Goal: Information Seeking & Learning: Learn about a topic

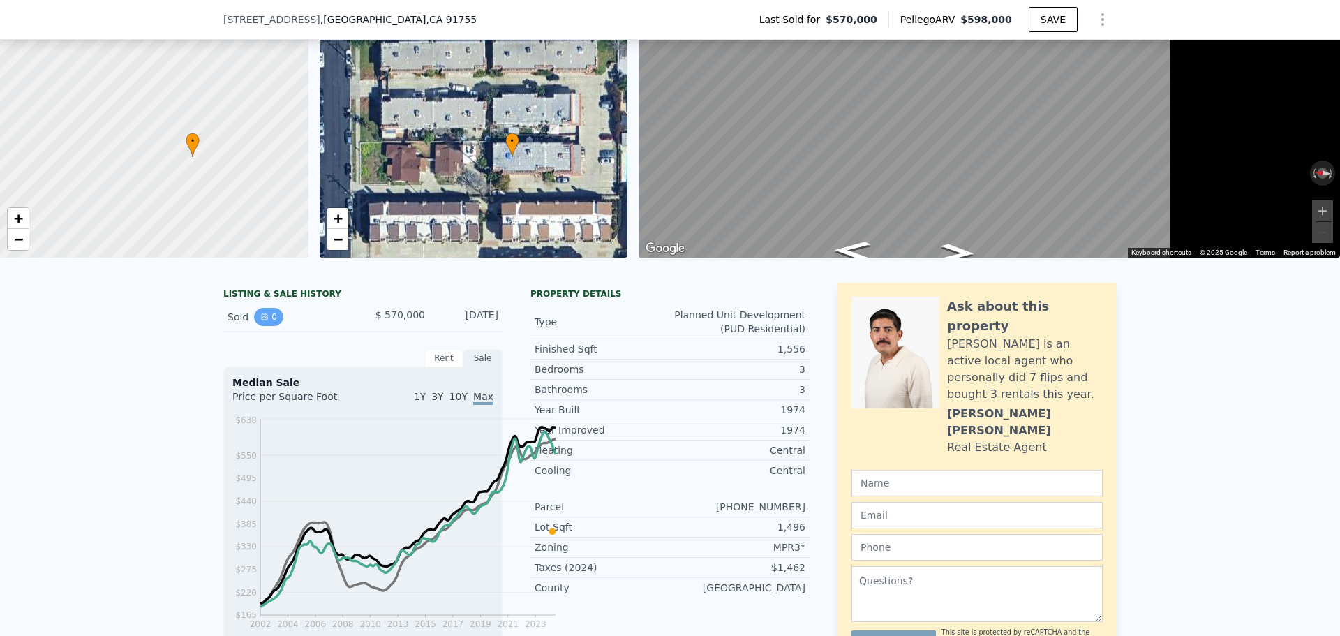
scroll to position [232, 0]
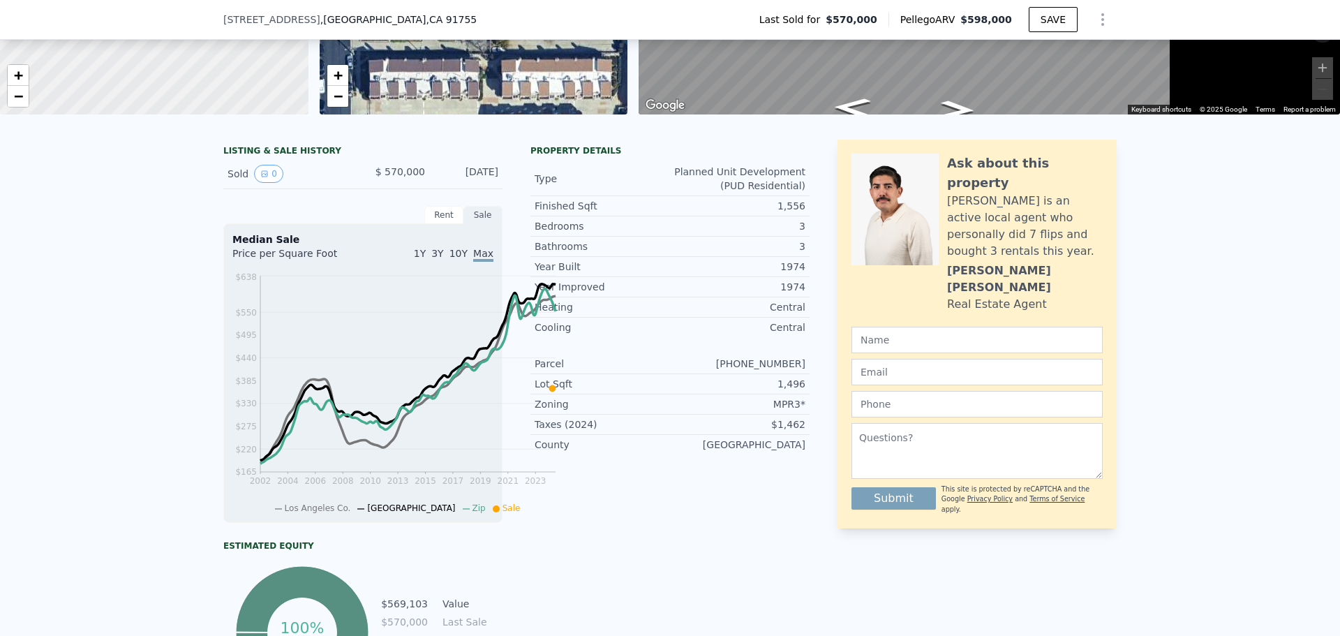
click at [424, 224] on div "Rent" at bounding box center [443, 215] width 39 height 18
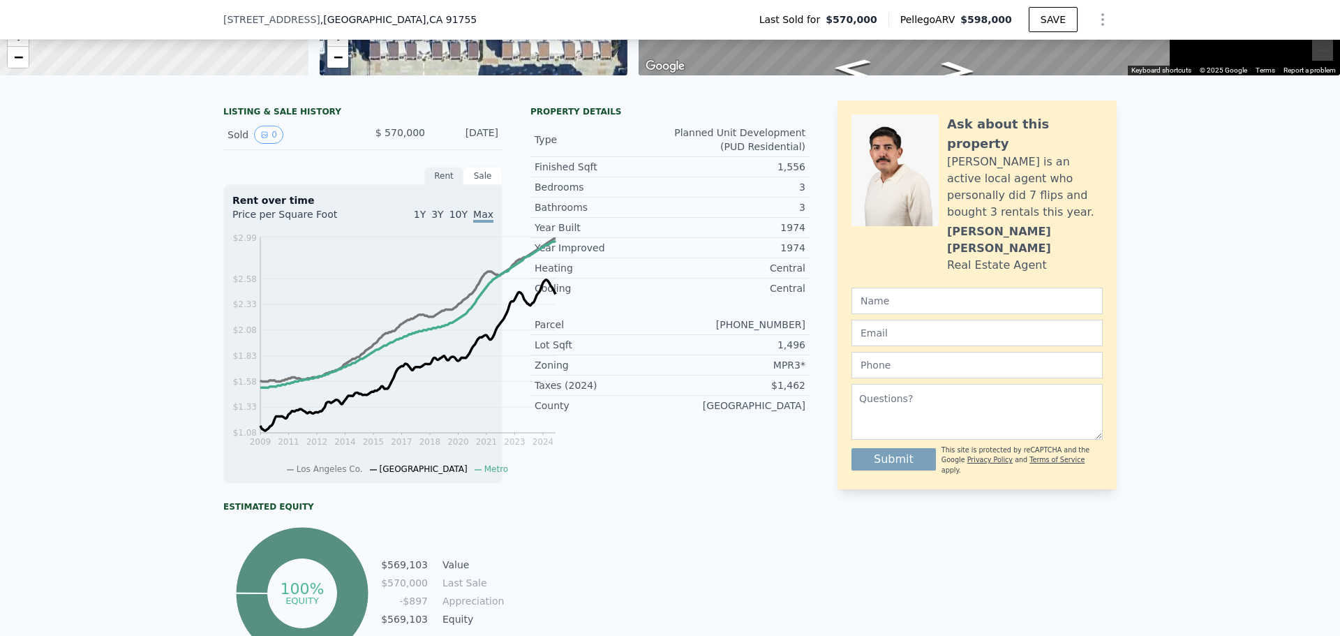
scroll to position [349, 0]
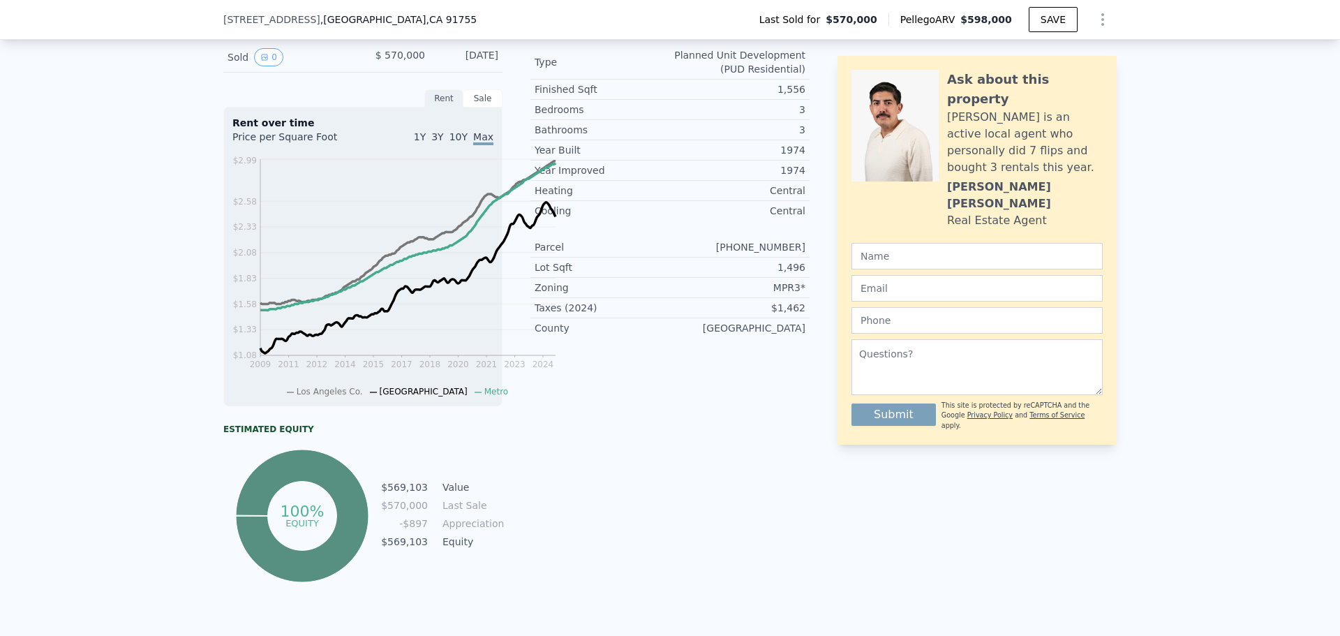
click at [463, 107] on div "Sale" at bounding box center [482, 98] width 39 height 18
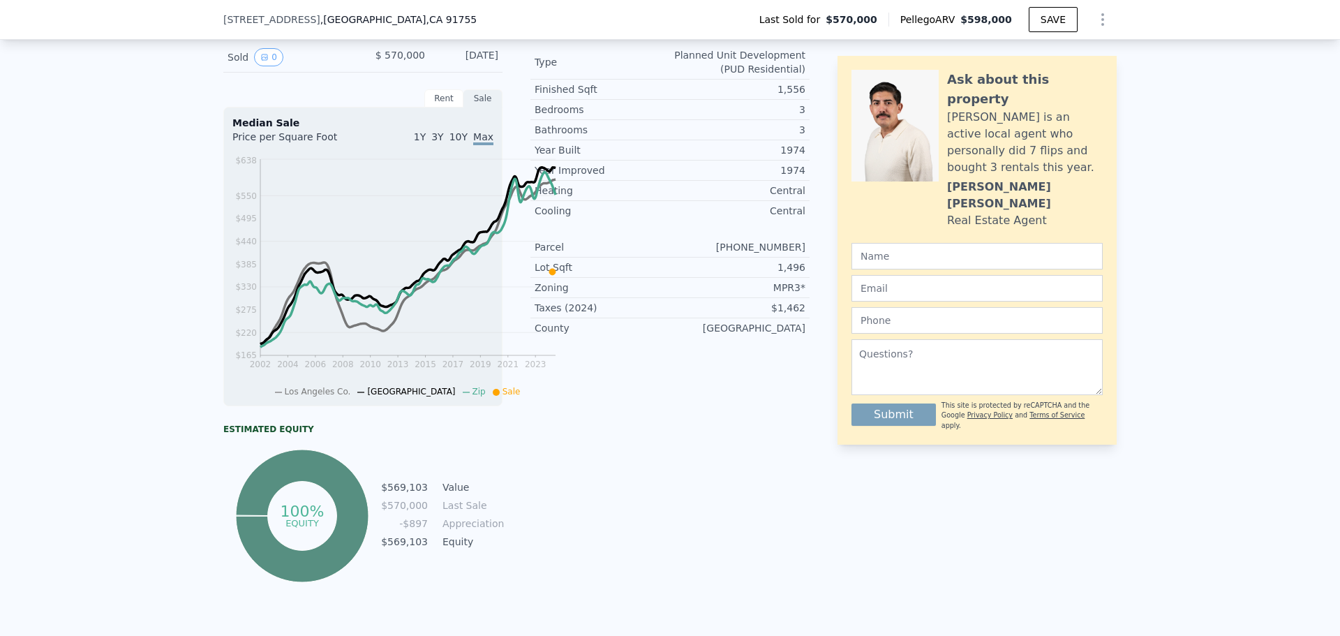
click at [424, 107] on div "Rent" at bounding box center [443, 98] width 39 height 18
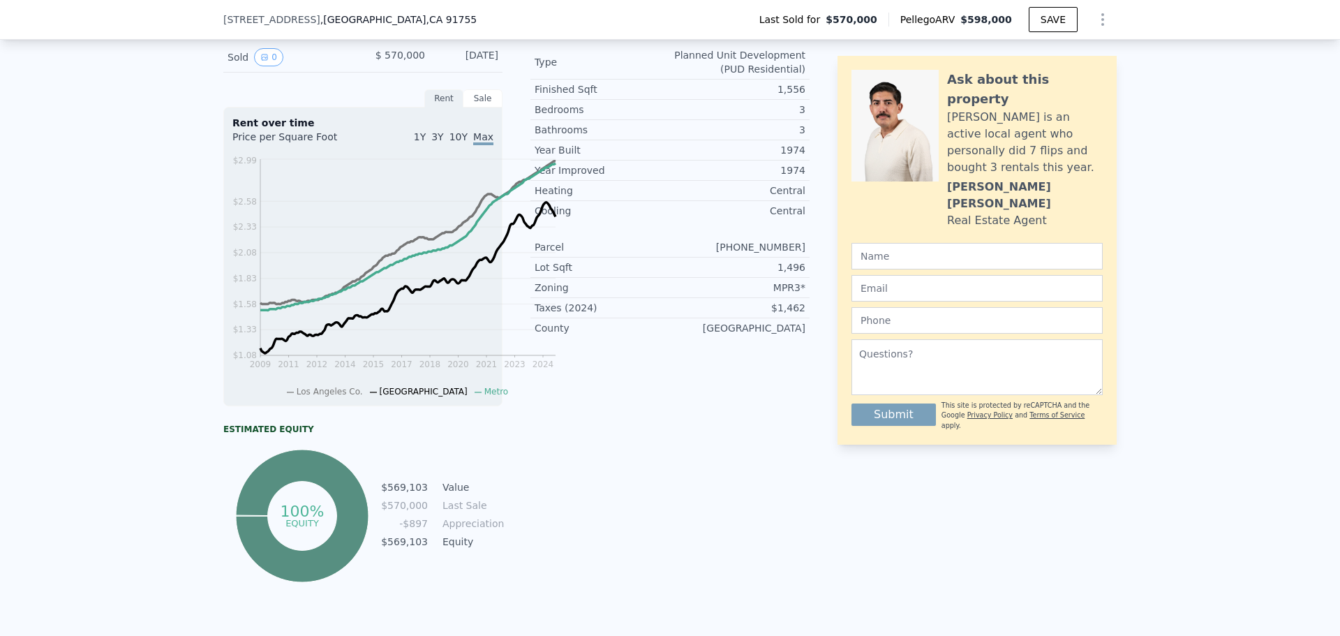
click at [463, 107] on div "Sale" at bounding box center [482, 98] width 39 height 18
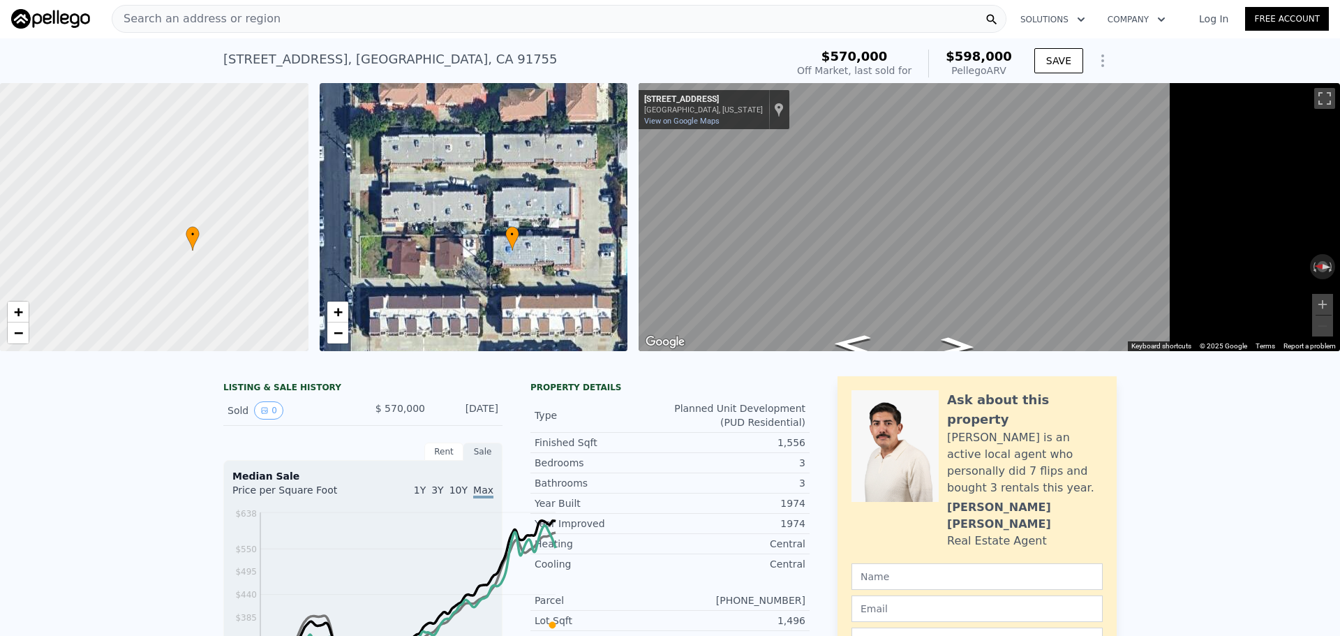
scroll to position [0, 0]
click at [348, 25] on div "Search an address or region" at bounding box center [559, 20] width 895 height 28
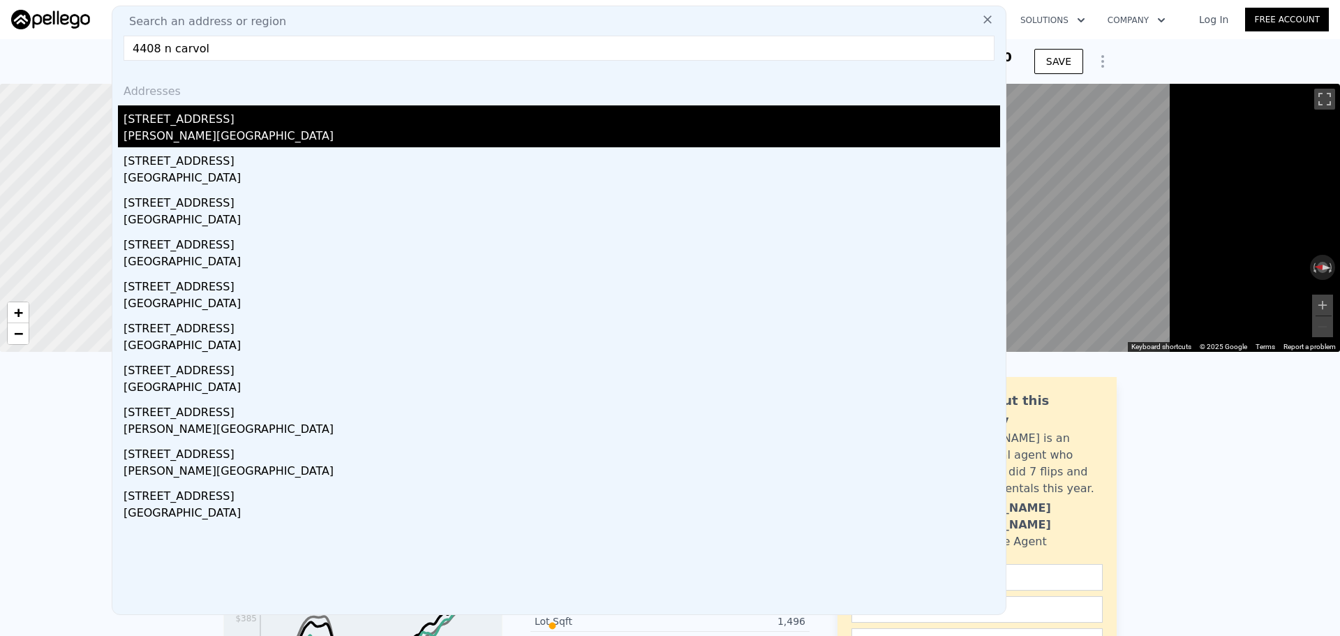
type input "4408 n carvol"
click at [336, 147] on div "[PERSON_NAME][GEOGRAPHIC_DATA]" at bounding box center [562, 138] width 876 height 20
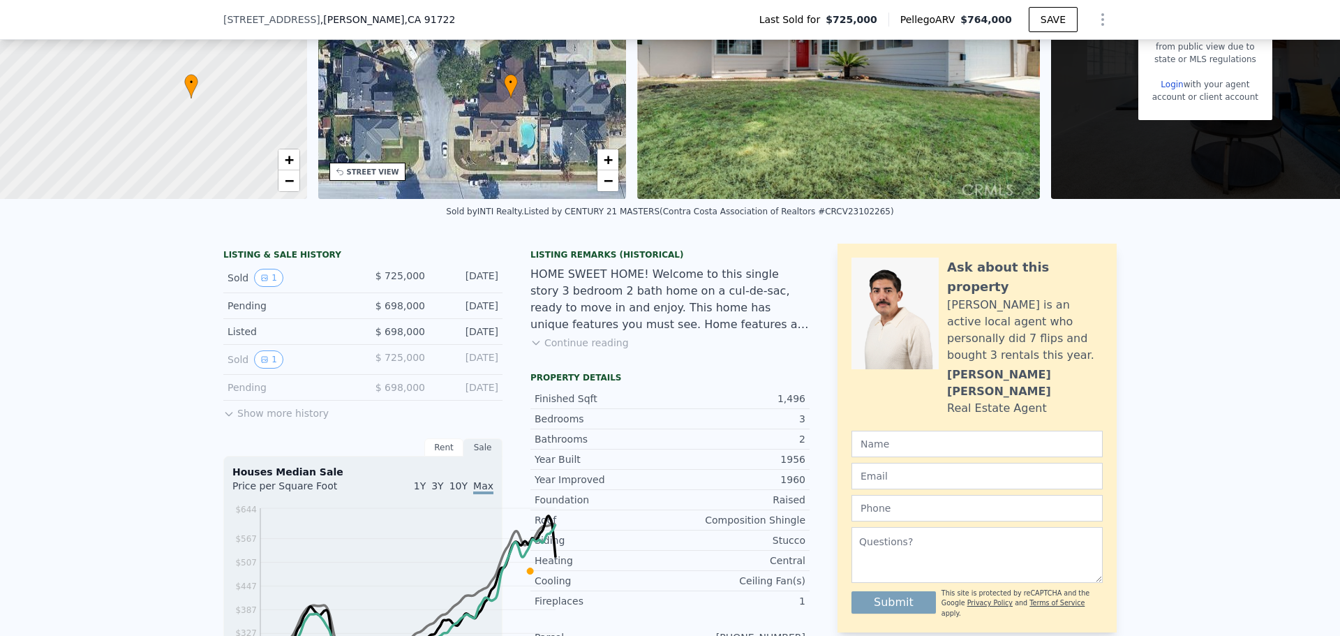
scroll to position [6, 0]
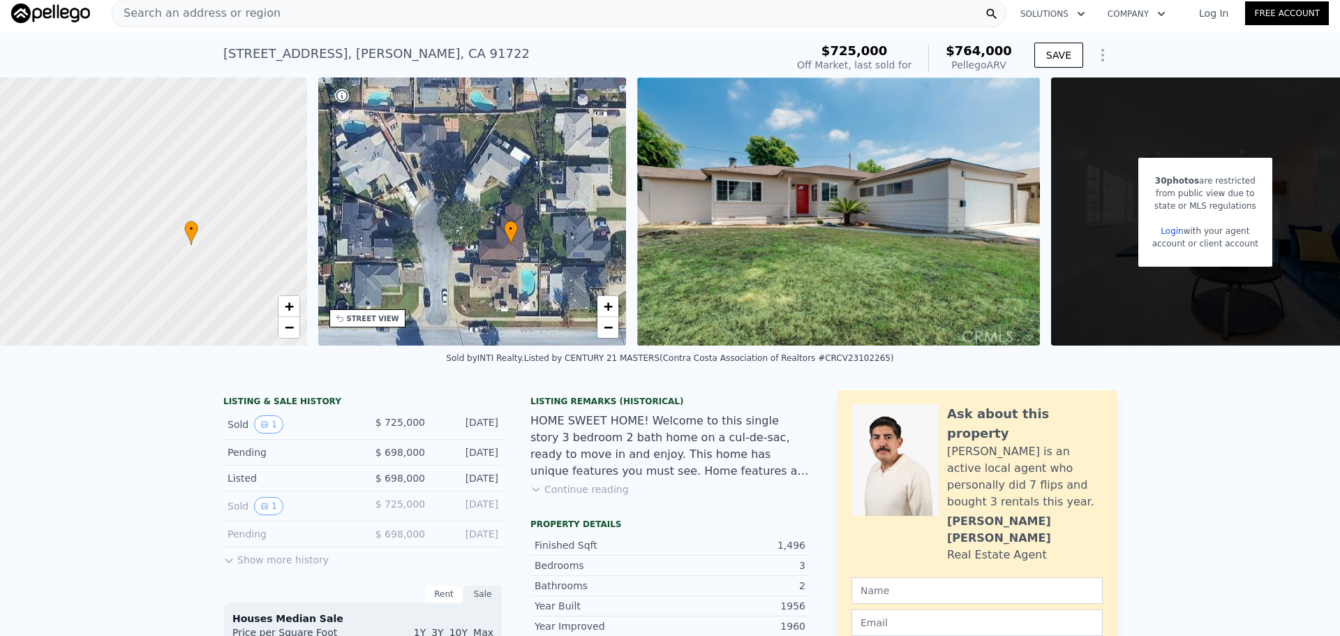
drag, startPoint x: 415, startPoint y: 66, endPoint x: 377, endPoint y: 63, distance: 37.8
click at [377, 63] on div "[STREET_ADDRESS][PERSON_NAME] Sold [DATE] for $725k (~ARV $764k )" at bounding box center [501, 57] width 557 height 39
drag, startPoint x: 102, startPoint y: 70, endPoint x: 382, endPoint y: 66, distance: 279.8
click at [382, 66] on div "[STREET_ADDRESS][PERSON_NAME] Sold [DATE] for $725k (~ARV $764k ) $725,000 Off …" at bounding box center [670, 55] width 1340 height 45
copy div "[STREET_ADDRESS][PERSON_NAME]"
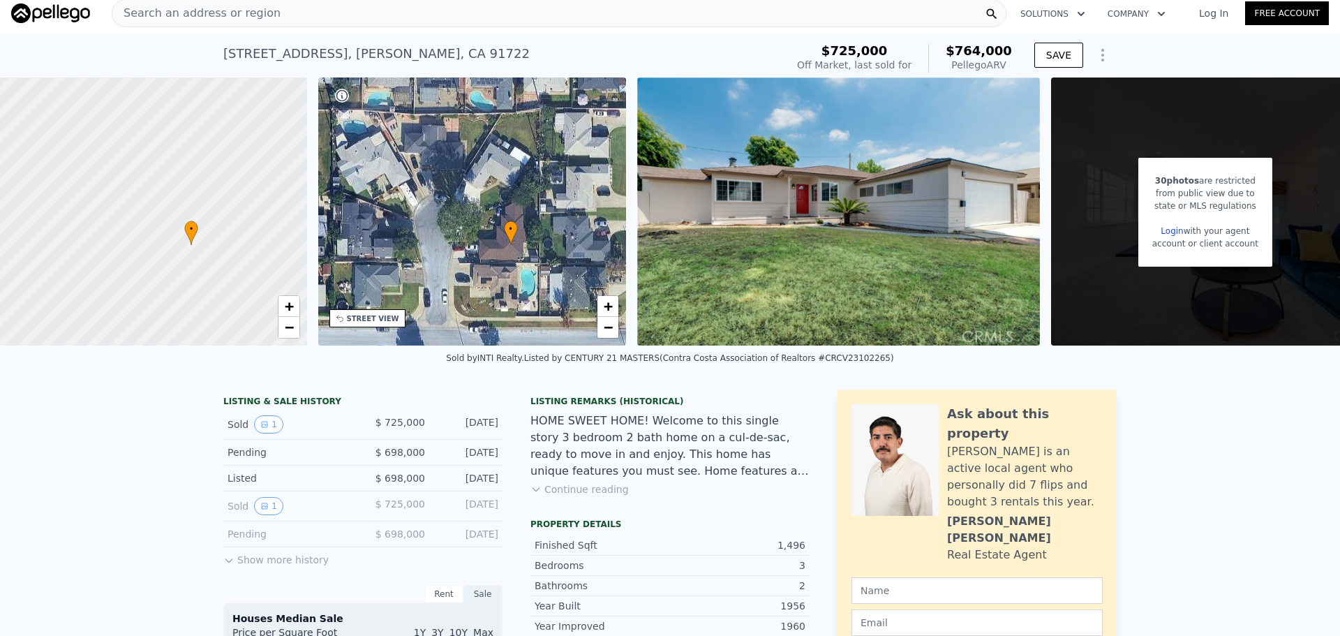
click at [281, 22] on span "Search an address or region" at bounding box center [196, 13] width 168 height 17
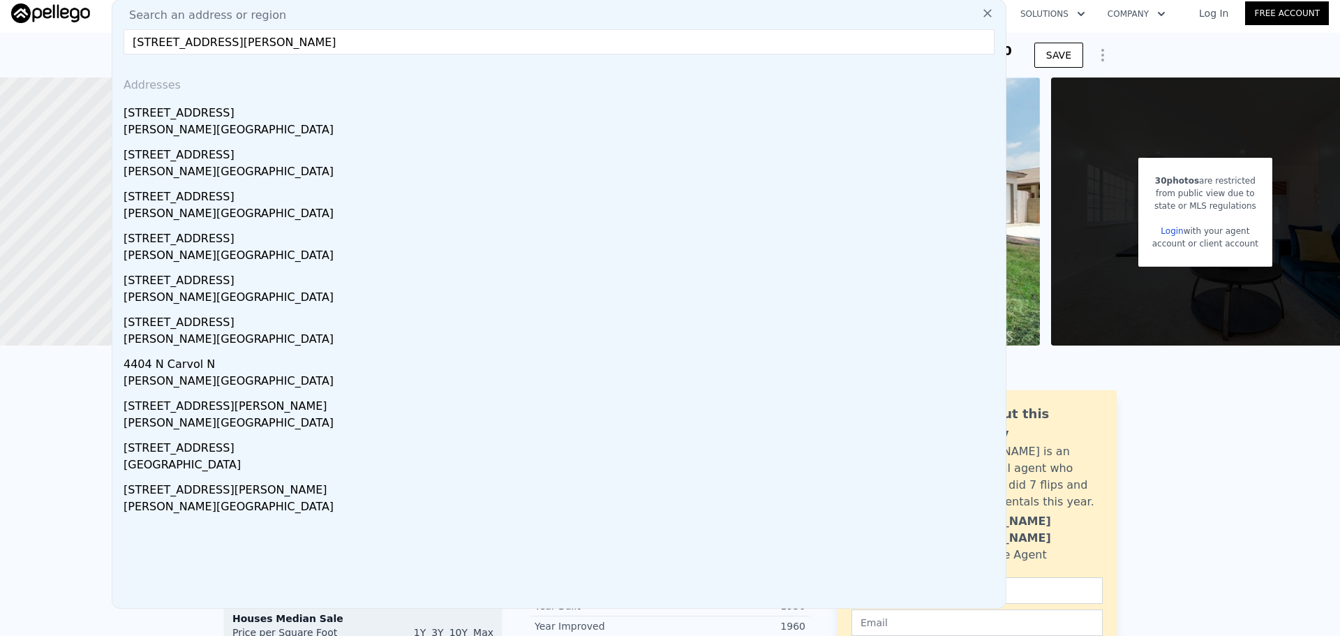
drag, startPoint x: 330, startPoint y: 59, endPoint x: 285, endPoint y: 61, distance: 45.4
click at [285, 54] on input "[STREET_ADDRESS][PERSON_NAME]" at bounding box center [559, 41] width 871 height 25
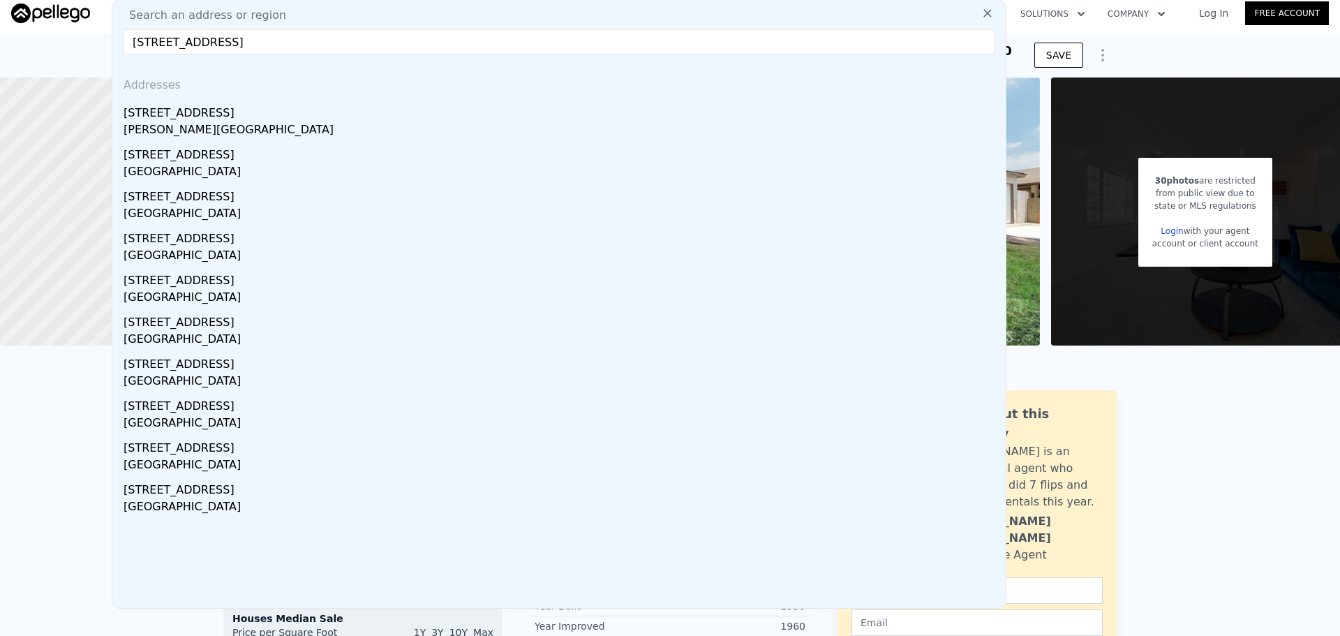
drag, startPoint x: 433, startPoint y: 54, endPoint x: 45, endPoint y: 53, distance: 388.0
paste input "Dr C"
type input "[STREET_ADDRESS][PERSON_NAME]"
click at [816, 54] on input "[STREET_ADDRESS][PERSON_NAME]" at bounding box center [559, 41] width 871 height 25
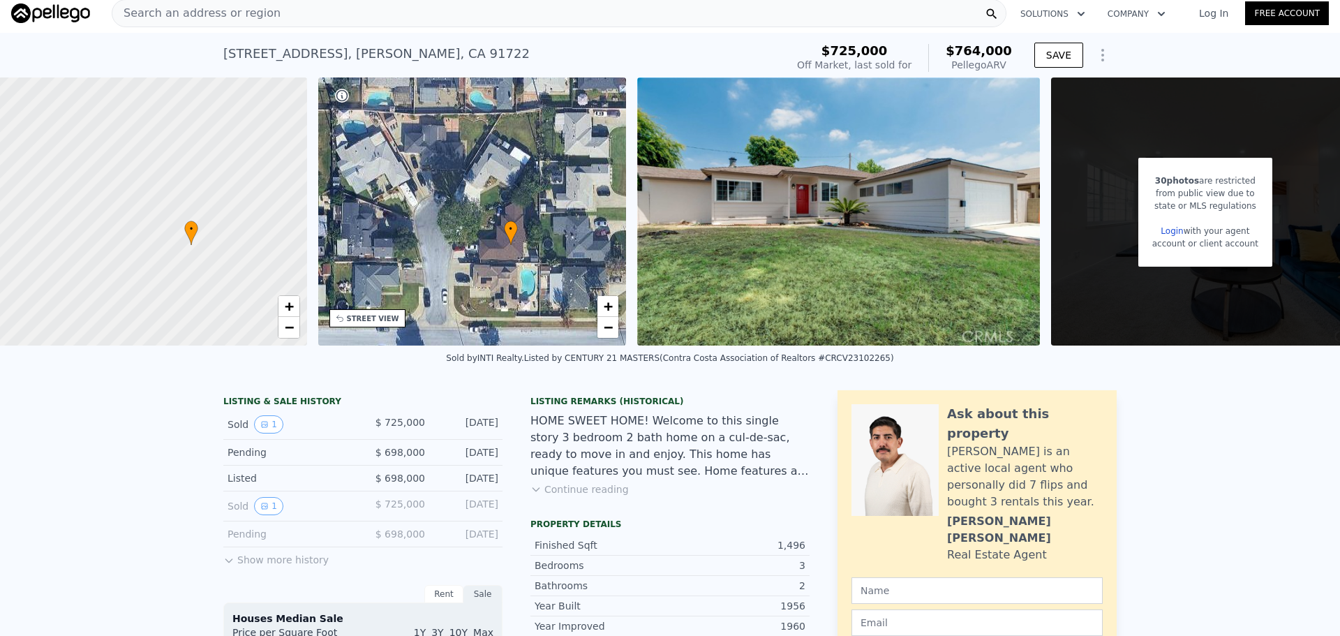
click at [52, 23] on img at bounding box center [50, 13] width 79 height 20
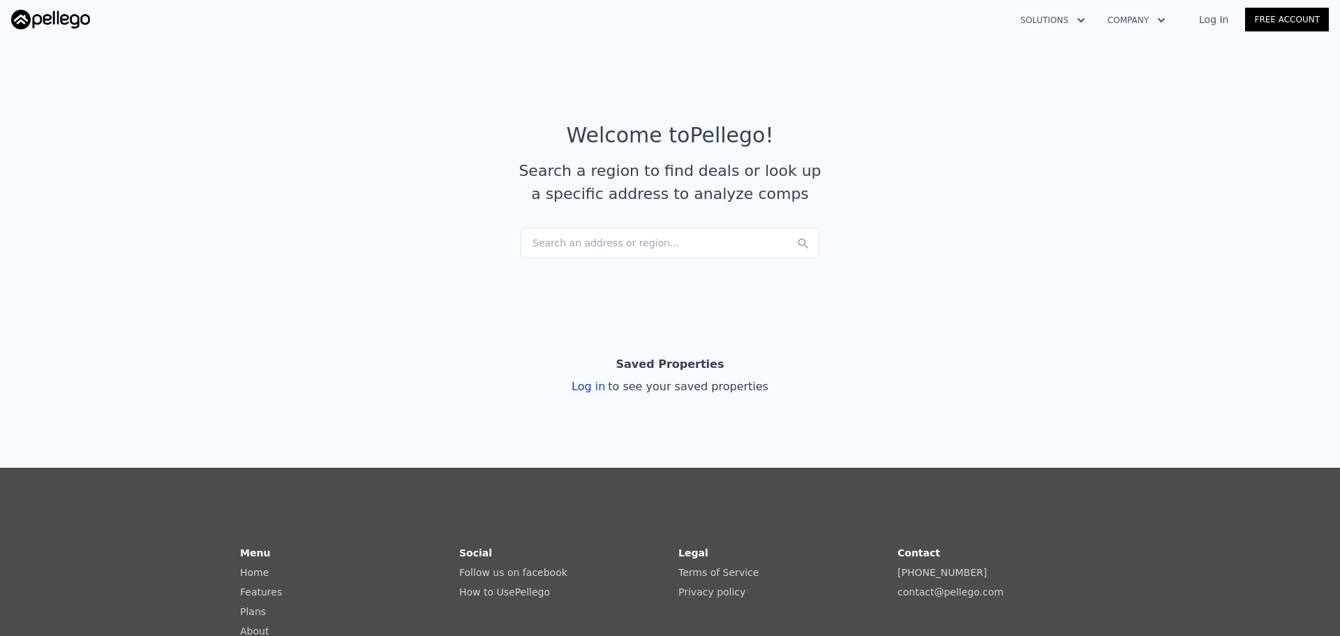
drag, startPoint x: 616, startPoint y: 298, endPoint x: 581, endPoint y: 297, distance: 35.6
click at [581, 258] on div "Search an address or region..." at bounding box center [670, 242] width 299 height 31
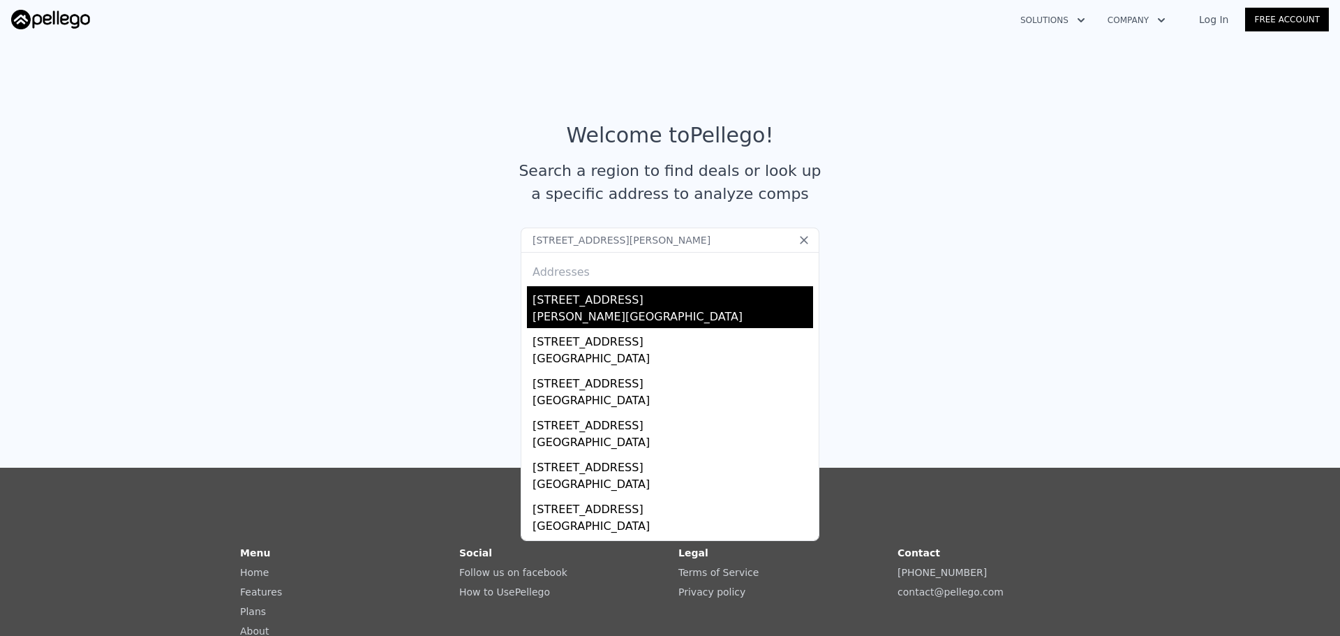
type input "[STREET_ADDRESS][PERSON_NAME]"
click at [629, 328] on div "[PERSON_NAME][GEOGRAPHIC_DATA]" at bounding box center [672, 318] width 281 height 20
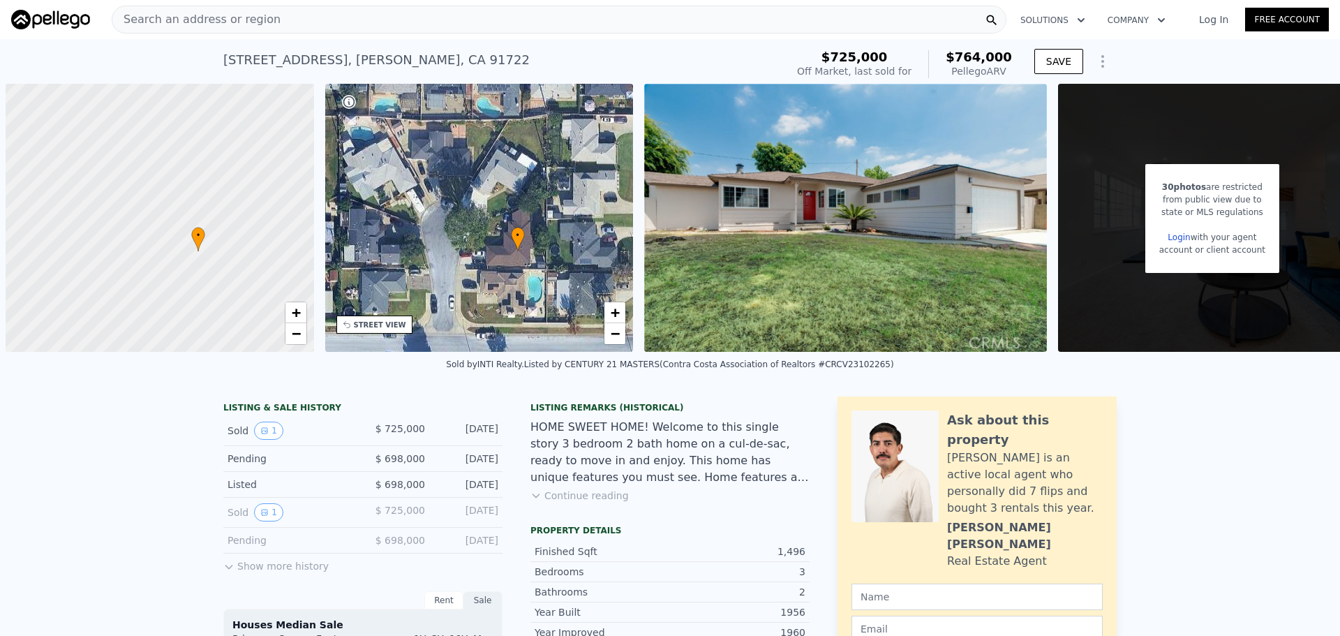
scroll to position [0, 7]
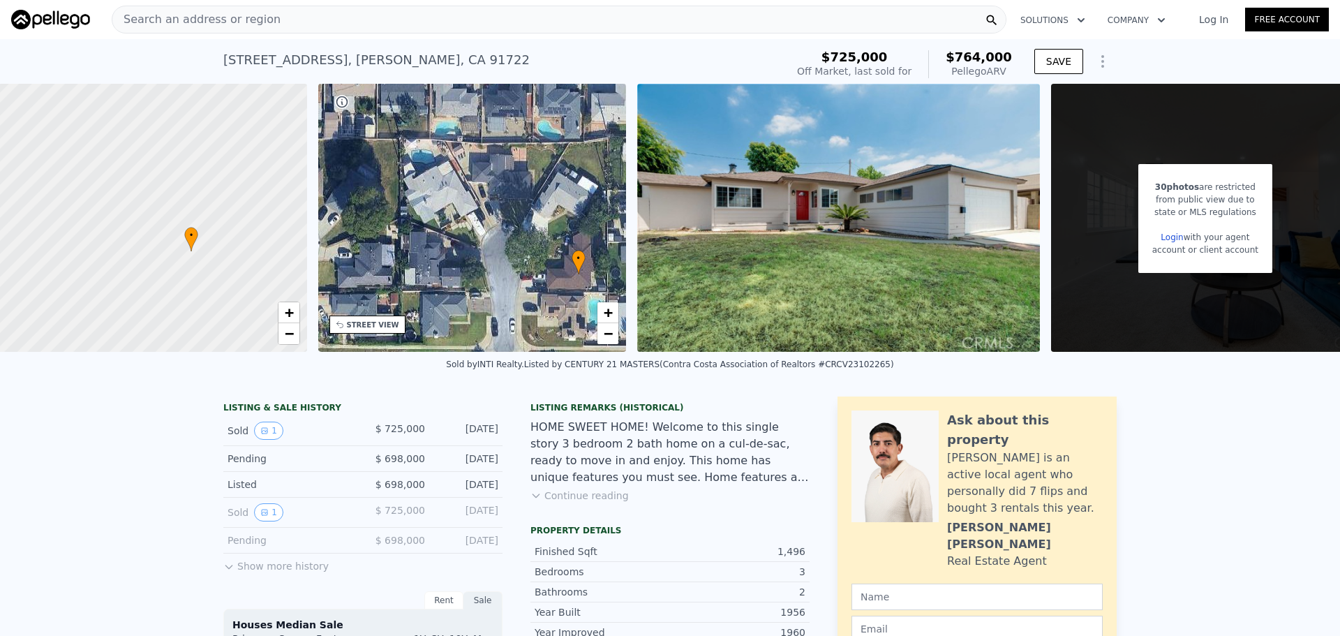
drag, startPoint x: 511, startPoint y: 239, endPoint x: 578, endPoint y: 262, distance: 71.5
click at [578, 262] on div "• + −" at bounding box center [472, 218] width 308 height 268
click at [530, 226] on div "• + −" at bounding box center [472, 218] width 308 height 268
drag, startPoint x: 191, startPoint y: 272, endPoint x: 252, endPoint y: 272, distance: 60.7
click at [251, 271] on div at bounding box center [197, 253] width 462 height 402
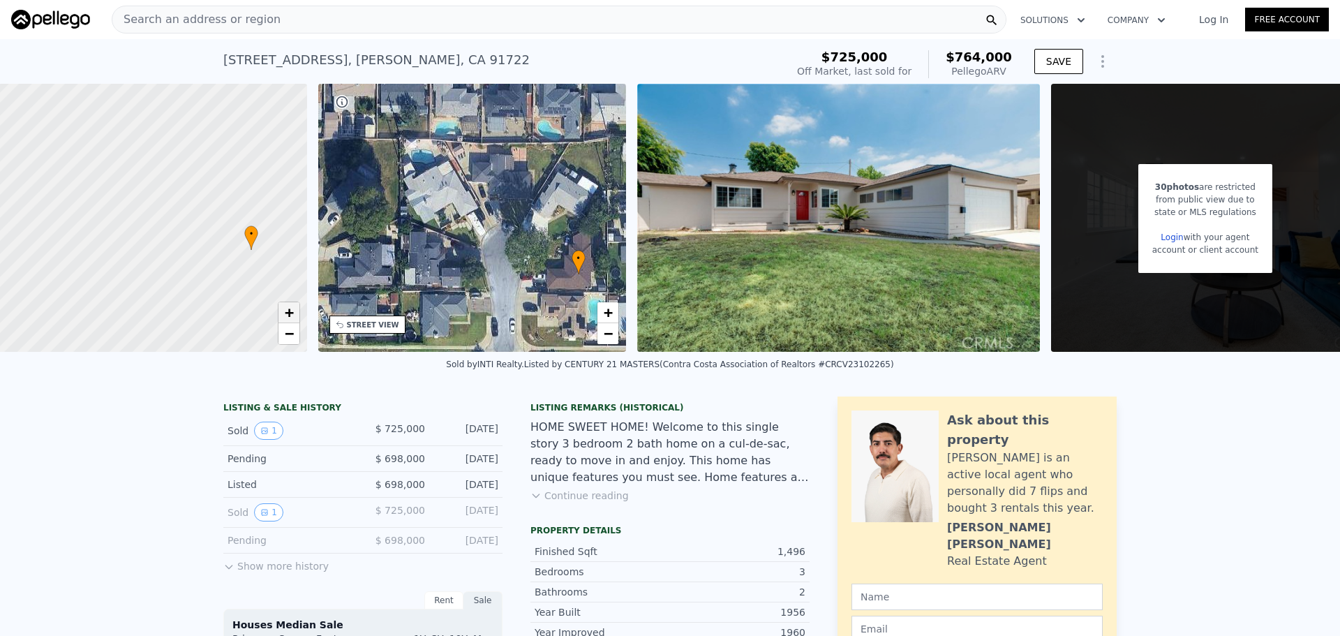
click at [293, 321] on span "+" at bounding box center [288, 312] width 9 height 17
drag, startPoint x: 348, startPoint y: 335, endPoint x: 173, endPoint y: 345, distance: 175.5
click at [173, 345] on div at bounding box center [188, 253] width 462 height 402
drag, startPoint x: 234, startPoint y: 337, endPoint x: 226, endPoint y: 350, distance: 14.7
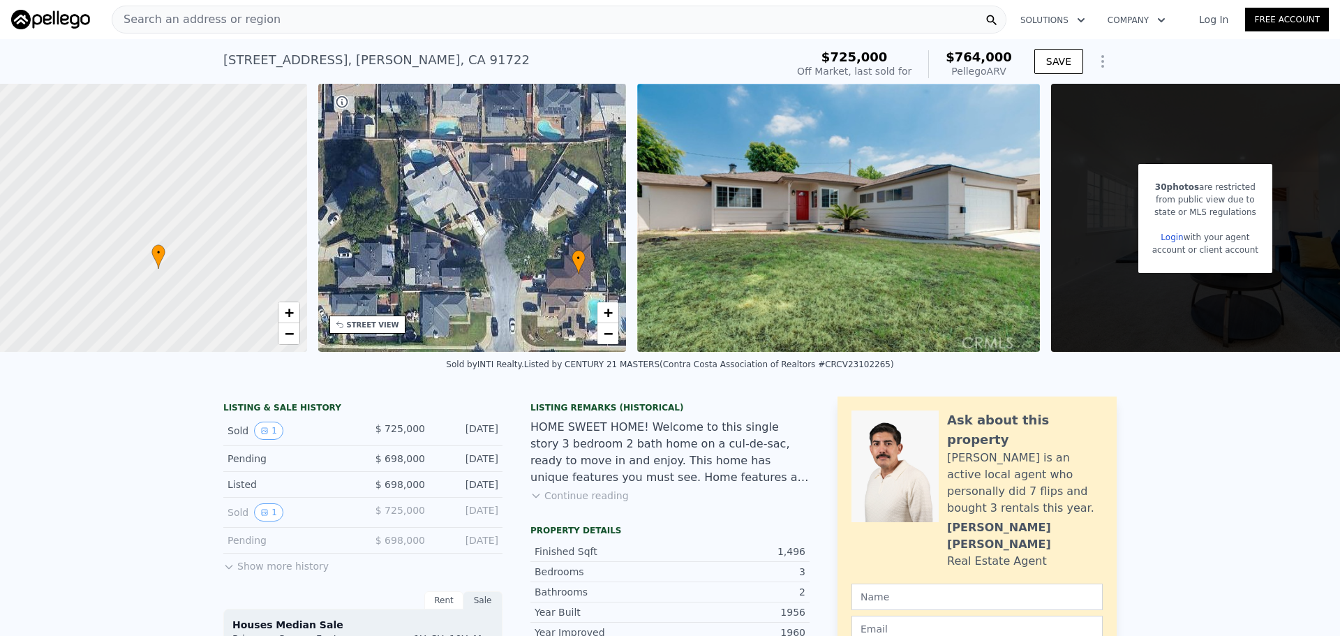
click at [226, 350] on div at bounding box center [191, 251] width 462 height 402
click at [293, 321] on span "+" at bounding box center [288, 312] width 9 height 17
drag, startPoint x: 125, startPoint y: 331, endPoint x: 260, endPoint y: 301, distance: 138.5
click at [260, 301] on div at bounding box center [198, 250] width 462 height 402
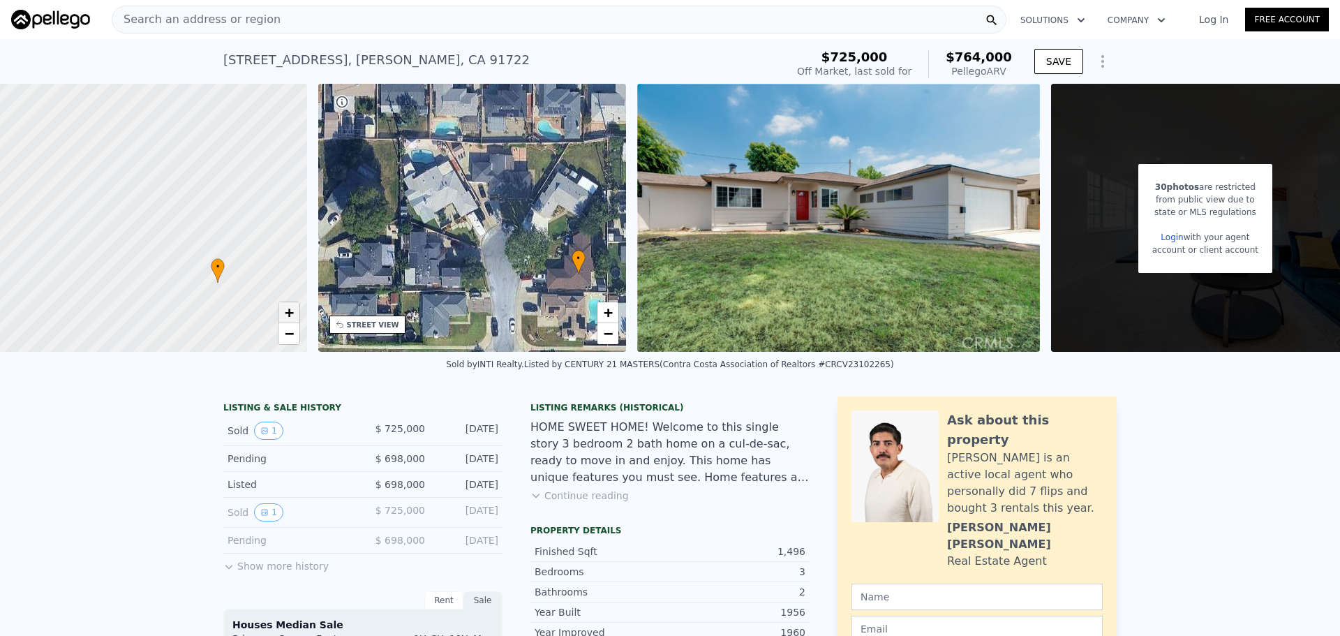
click at [299, 323] on link "+" at bounding box center [288, 312] width 21 height 21
click at [293, 321] on span "+" at bounding box center [288, 312] width 9 height 17
drag, startPoint x: 269, startPoint y: 311, endPoint x: 283, endPoint y: 283, distance: 31.5
click at [251, 257] on div at bounding box center [188, 240] width 462 height 402
click at [299, 323] on link "+" at bounding box center [288, 312] width 21 height 21
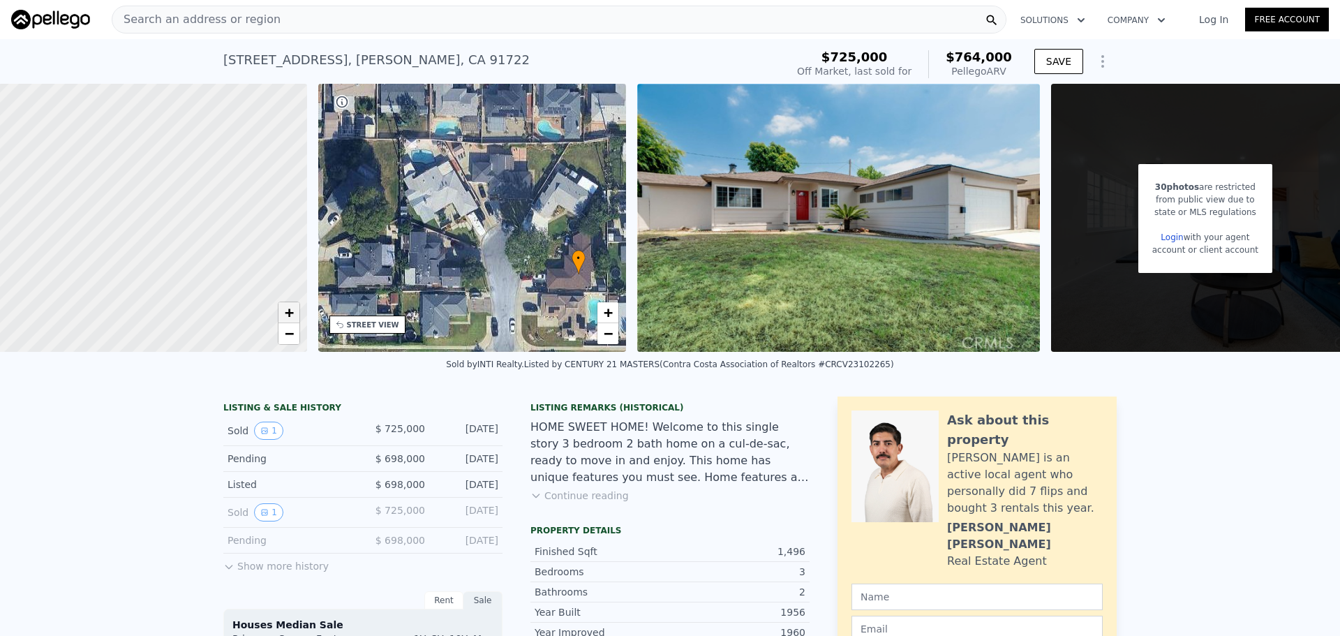
click at [299, 323] on link "+" at bounding box center [288, 312] width 21 height 21
drag, startPoint x: 278, startPoint y: 364, endPoint x: 76, endPoint y: 248, distance: 232.2
click at [76, 248] on div at bounding box center [184, 246] width 462 height 402
drag, startPoint x: 239, startPoint y: 296, endPoint x: 253, endPoint y: 340, distance: 45.9
click at [253, 340] on div at bounding box center [191, 251] width 462 height 402
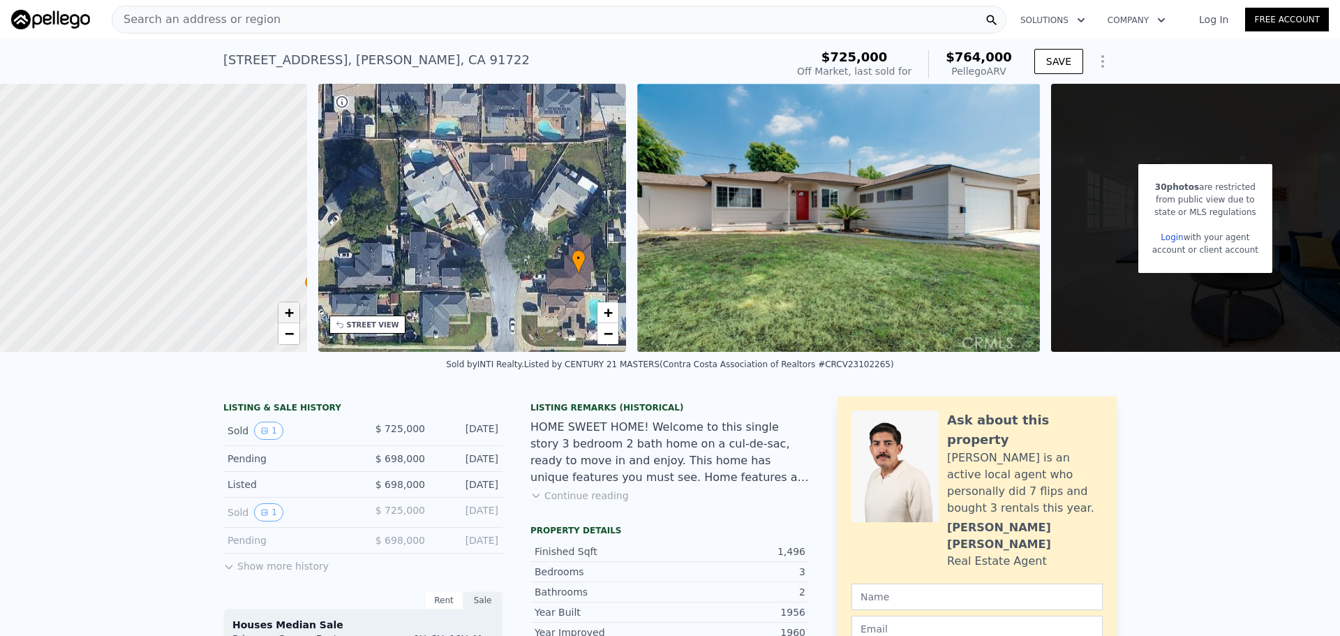
click at [299, 323] on link "+" at bounding box center [288, 312] width 21 height 21
drag, startPoint x: 251, startPoint y: 269, endPoint x: 186, endPoint y: 349, distance: 102.2
click at [186, 349] on div at bounding box center [191, 251] width 462 height 402
click at [72, 274] on div at bounding box center [191, 251] width 462 height 402
click at [329, 12] on div "Search an address or region" at bounding box center [559, 20] width 895 height 28
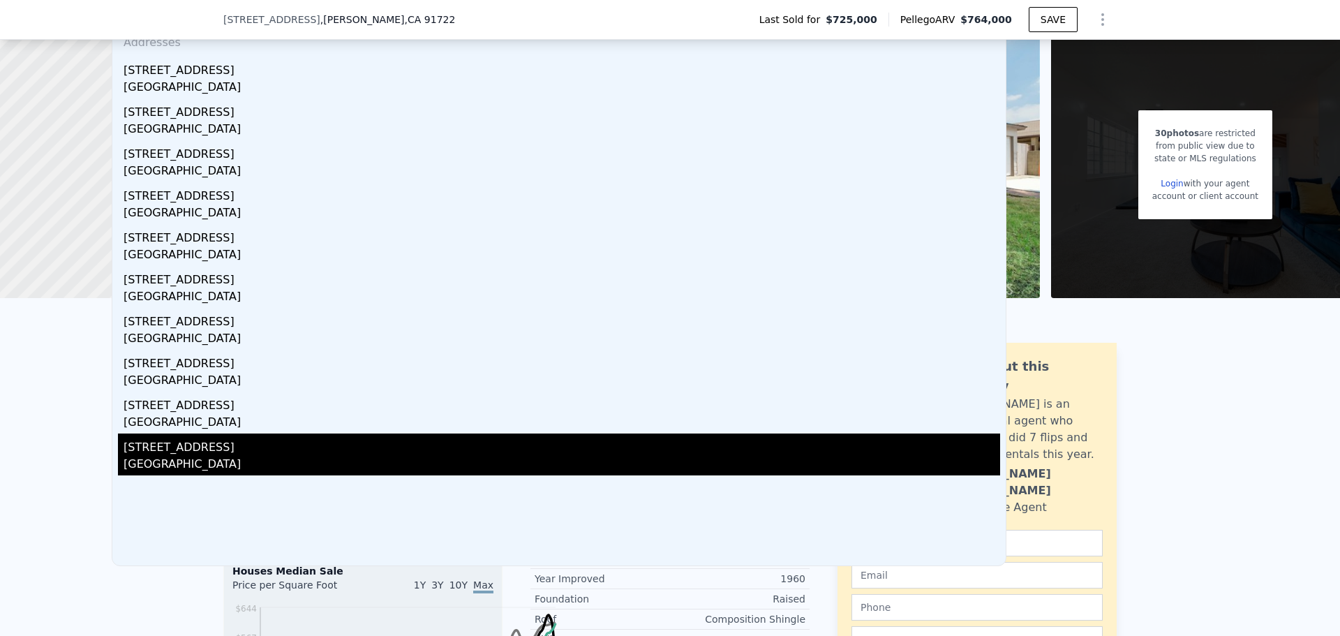
scroll to position [117, 0]
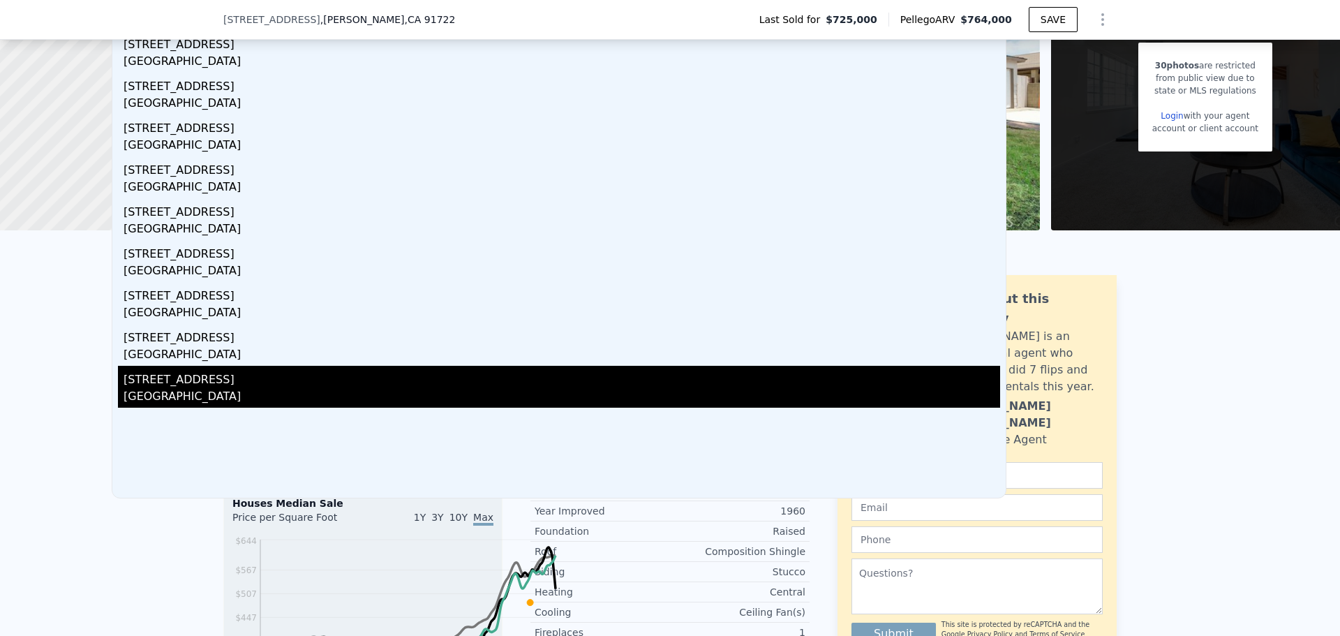
type input "[STREET_ADDRESS]"
click at [335, 388] on div "[STREET_ADDRESS]" at bounding box center [562, 377] width 876 height 22
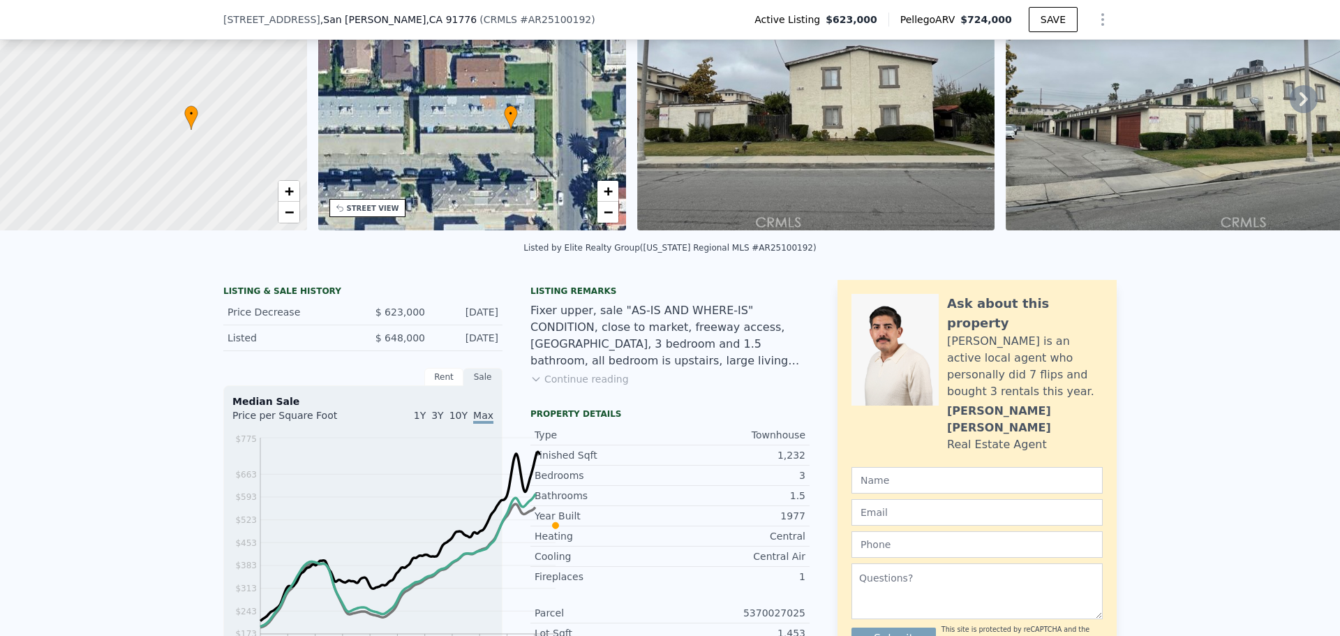
click at [1289, 113] on icon at bounding box center [1303, 99] width 28 height 28
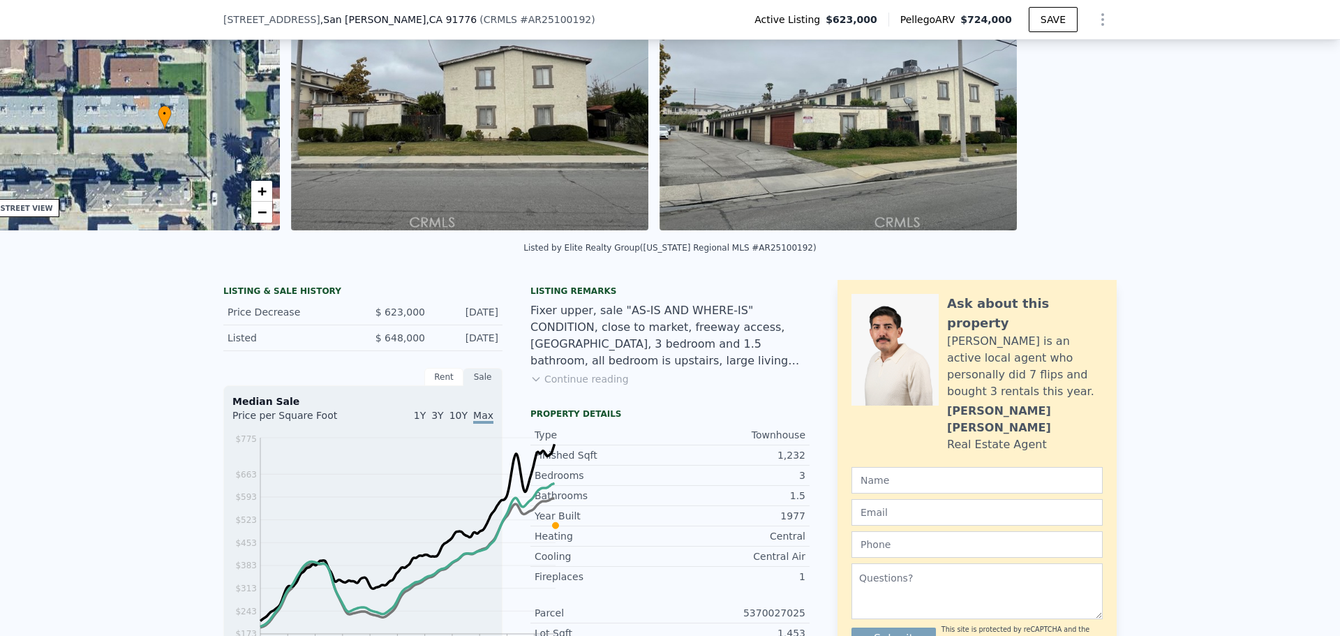
scroll to position [0, 406]
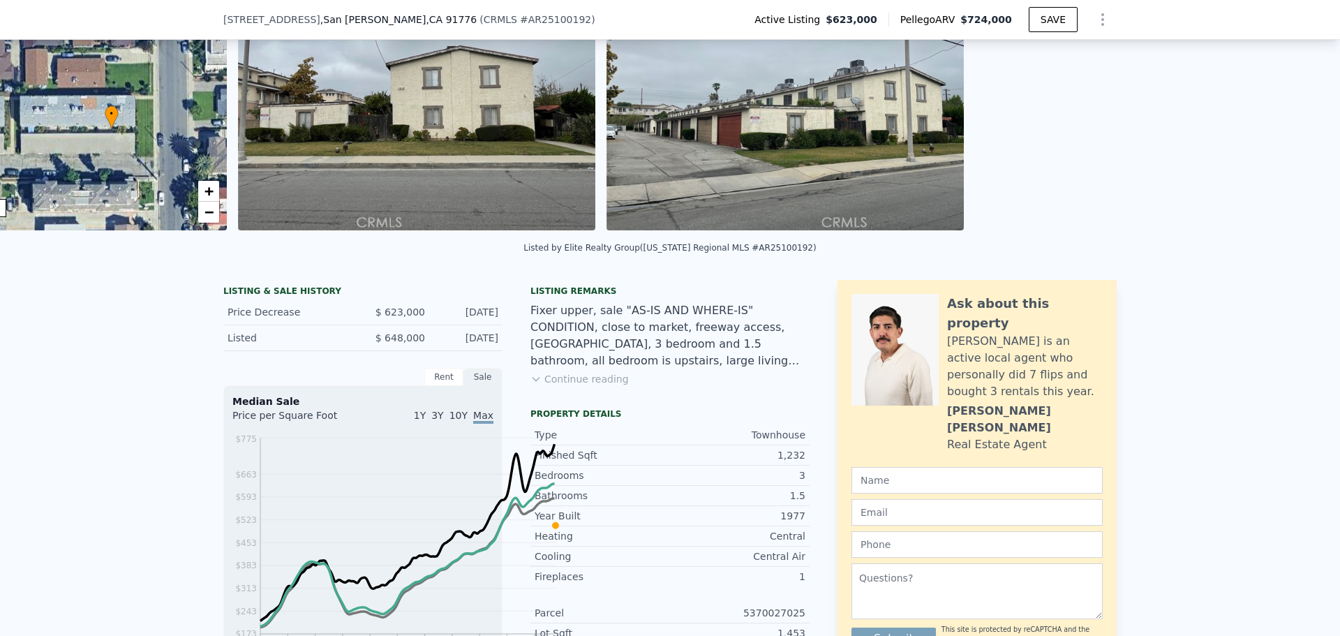
click at [964, 157] on img at bounding box center [784, 96] width 357 height 268
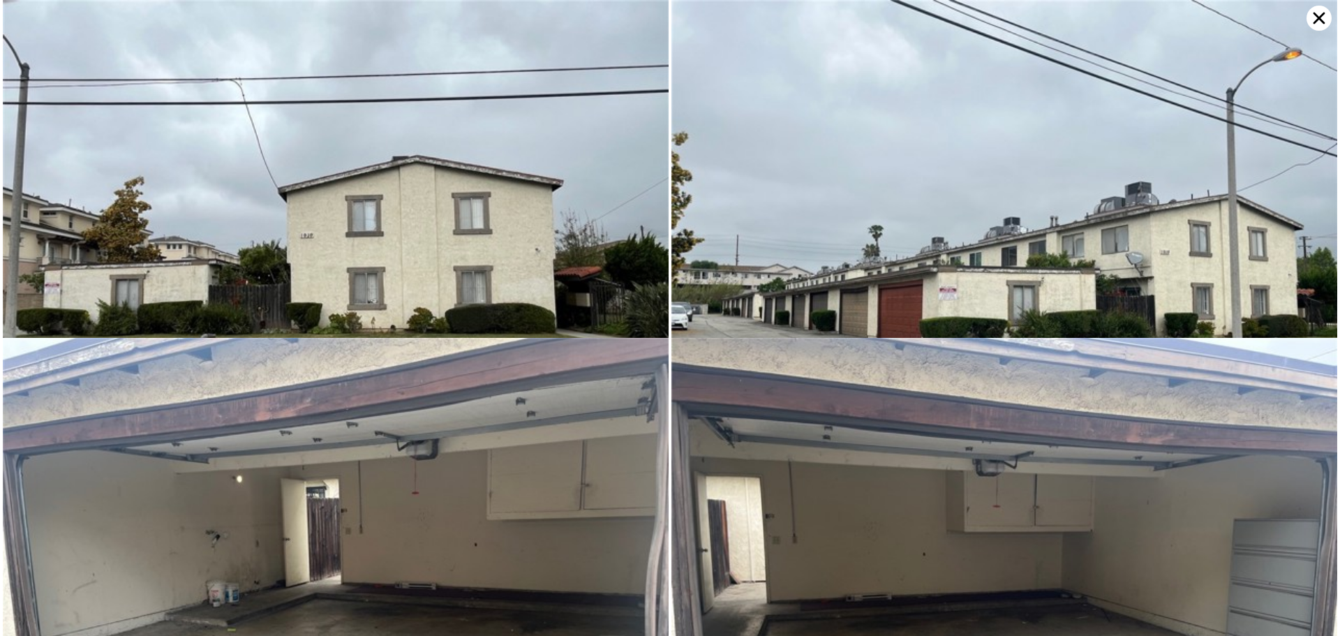
click at [1308, 24] on icon at bounding box center [1318, 18] width 25 height 25
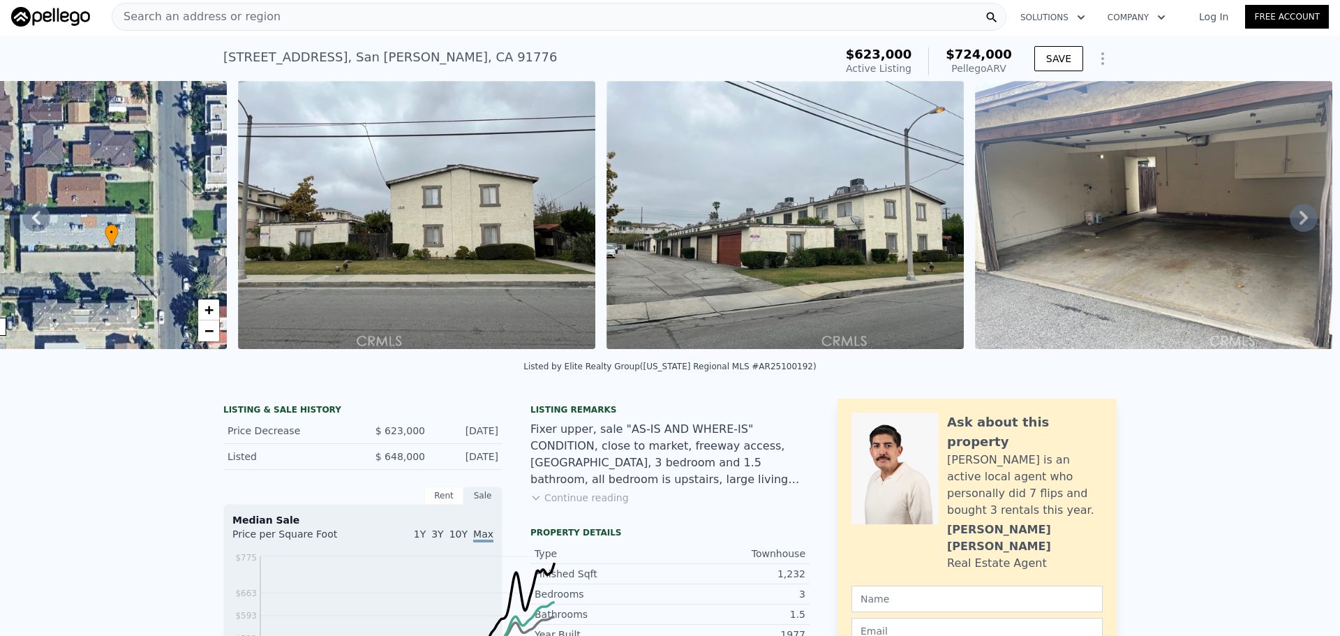
scroll to position [0, 0]
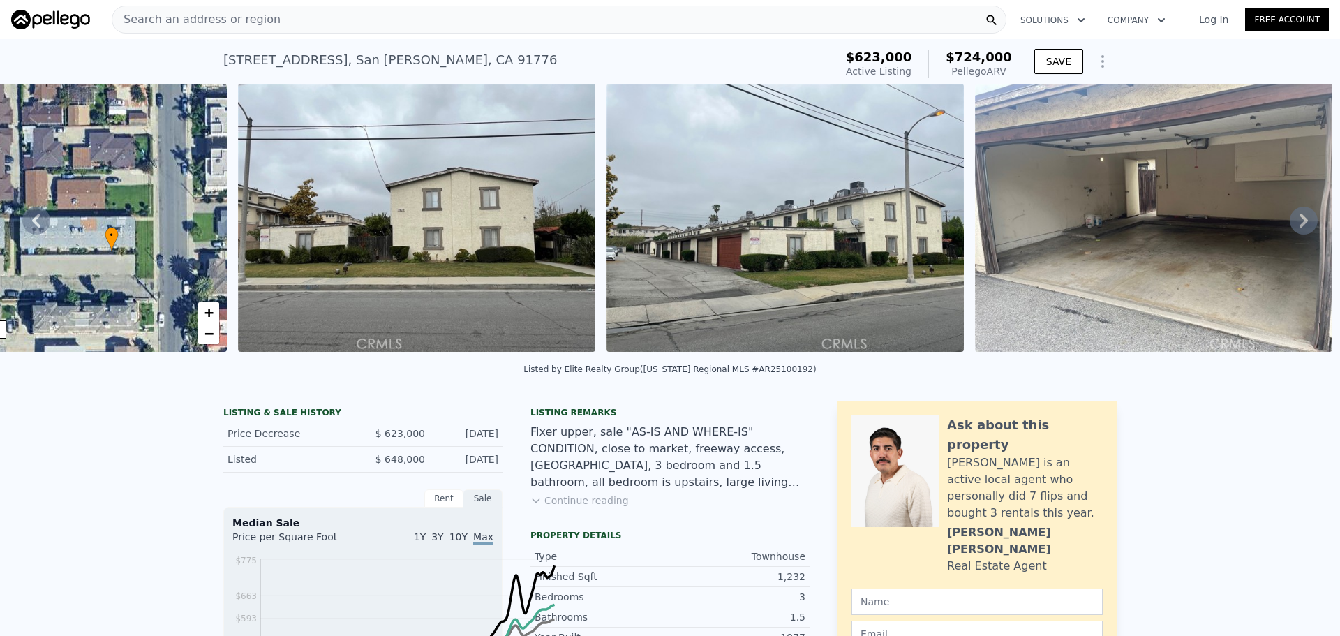
click at [280, 33] on div "Search an address or region" at bounding box center [196, 19] width 168 height 27
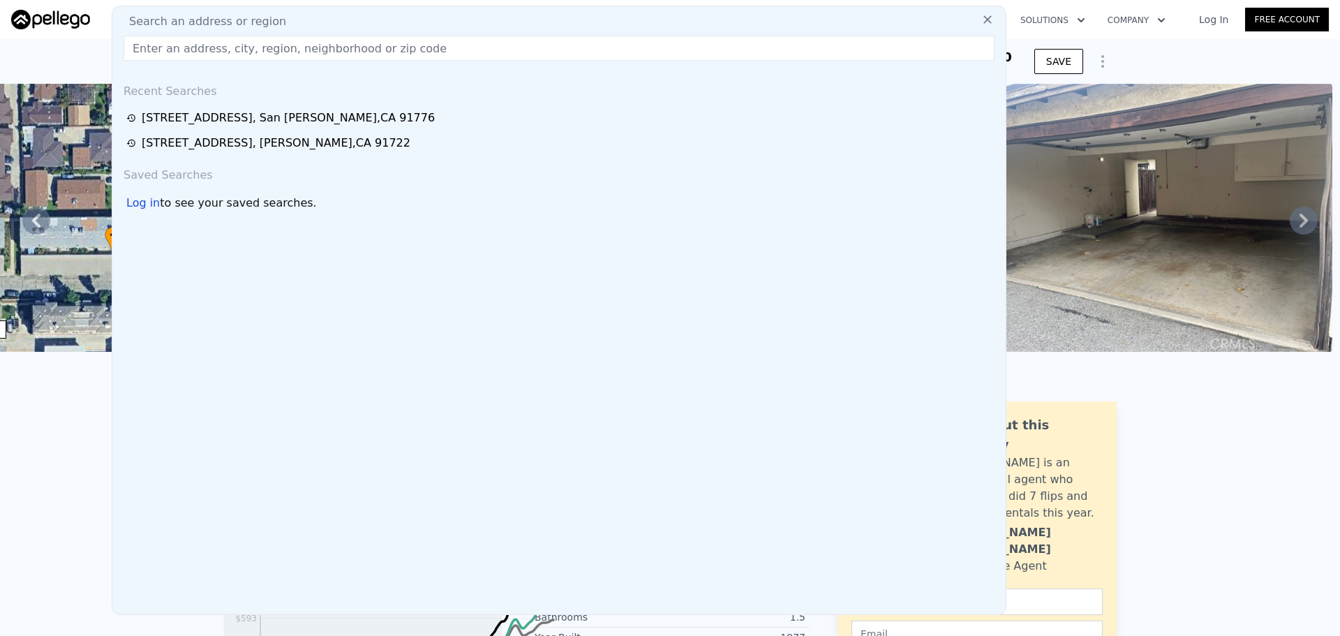
drag, startPoint x: 297, startPoint y: 36, endPoint x: 278, endPoint y: 62, distance: 32.1
click at [278, 61] on input "text" at bounding box center [559, 48] width 871 height 25
paste input "[STREET_ADDRESS]"
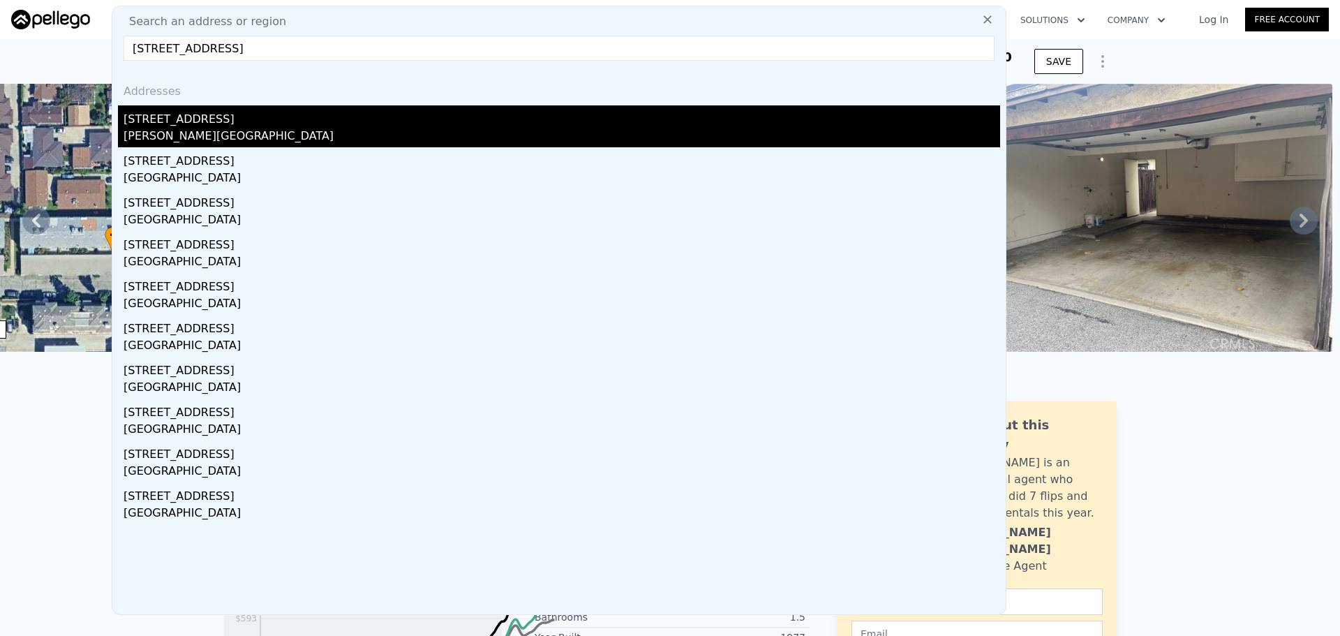
type input "[STREET_ADDRESS]"
click at [341, 128] on div "[STREET_ADDRESS]" at bounding box center [562, 116] width 876 height 22
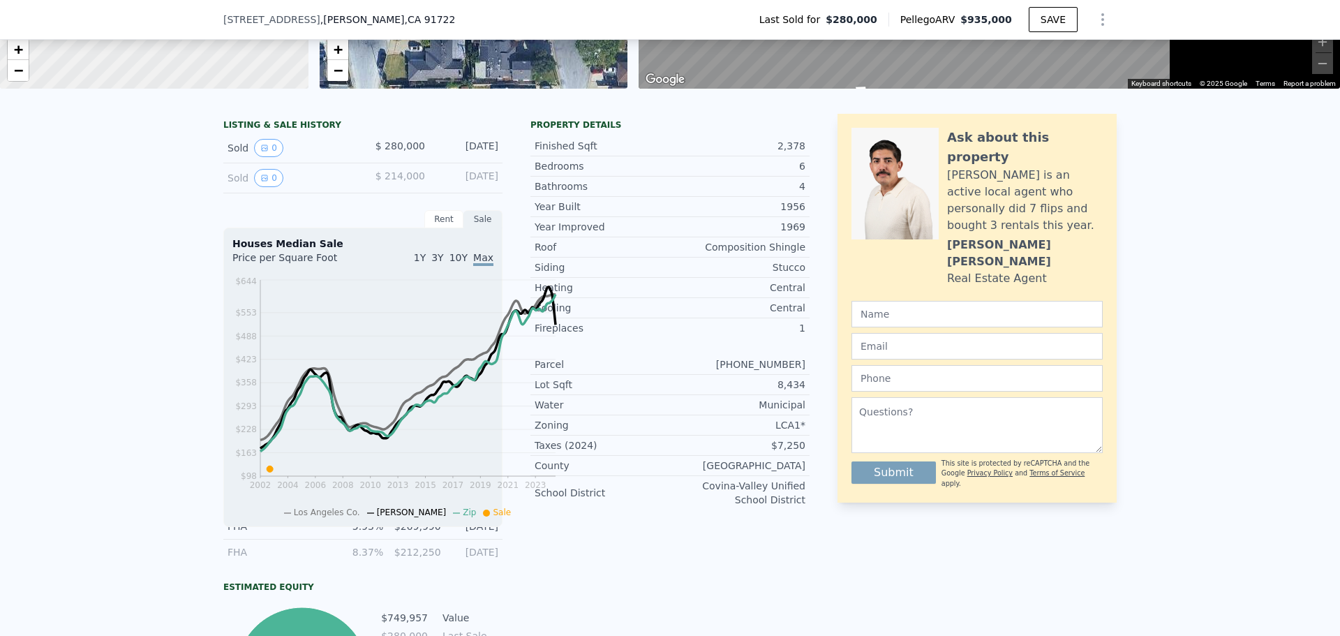
scroll to position [6, 0]
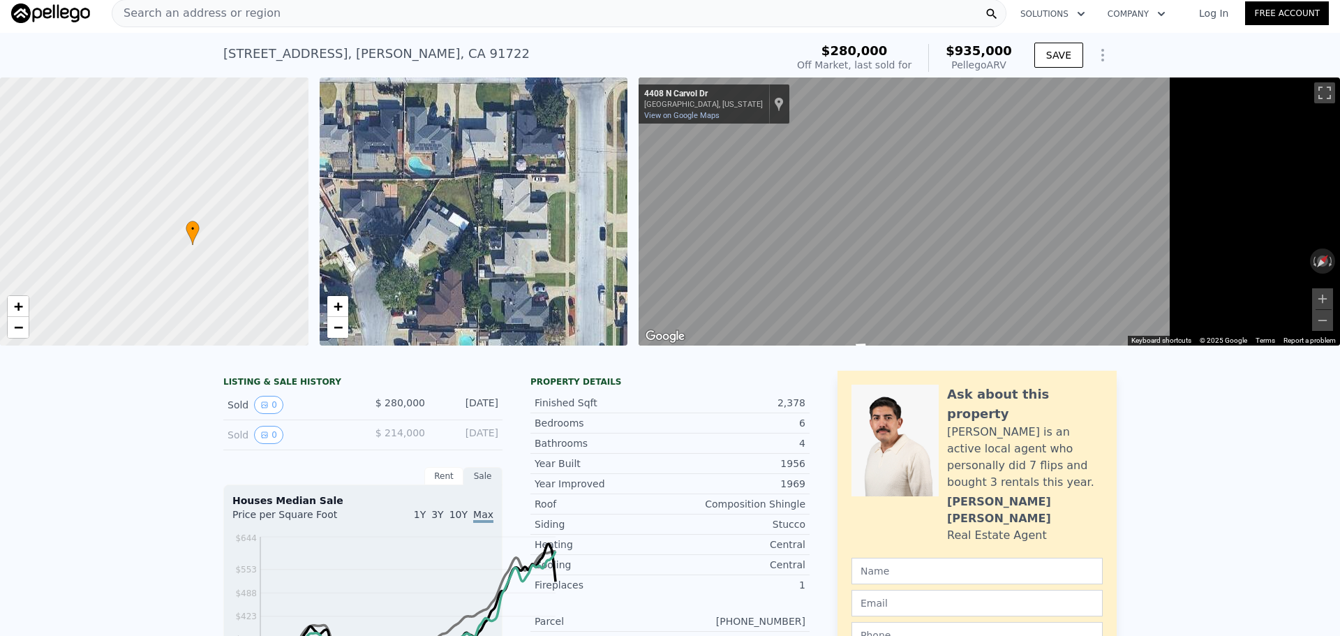
drag, startPoint x: 701, startPoint y: 283, endPoint x: 501, endPoint y: 269, distance: 200.1
click at [501, 269] on div "• + −" at bounding box center [474, 211] width 308 height 268
drag, startPoint x: 328, startPoint y: 233, endPoint x: 283, endPoint y: 237, distance: 45.5
click at [285, 237] on div at bounding box center [182, 245] width 462 height 402
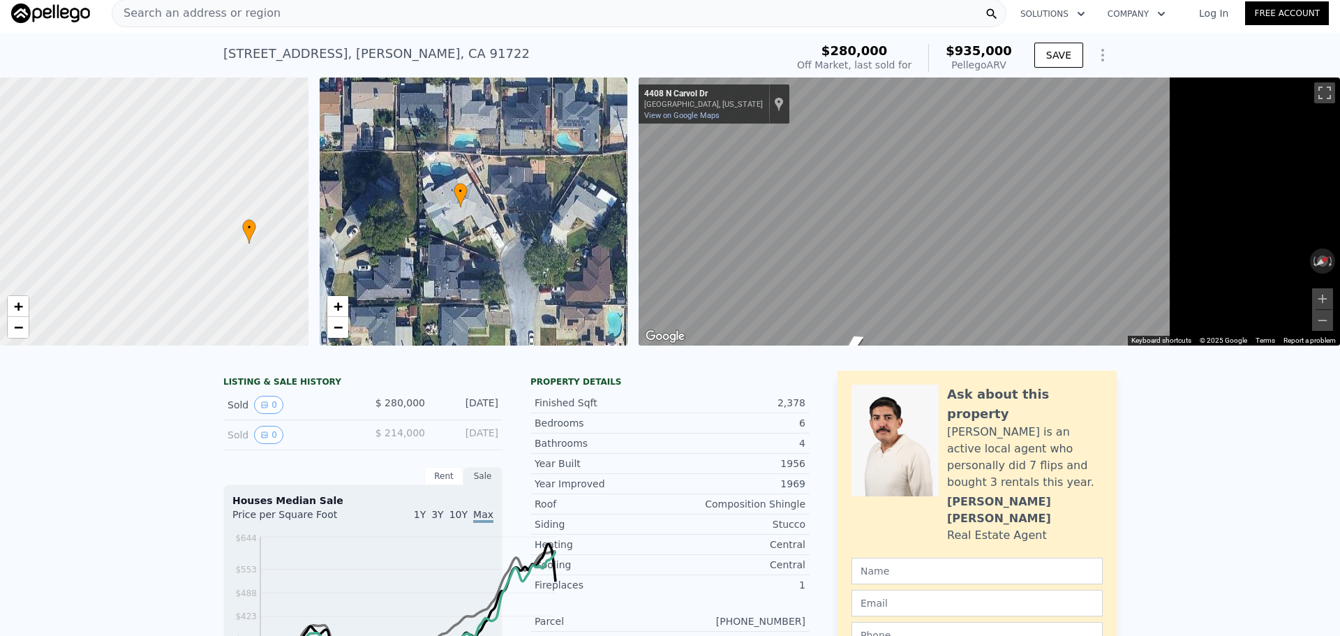
drag, startPoint x: 591, startPoint y: 271, endPoint x: 739, endPoint y: 248, distance: 149.8
click at [628, 248] on div "• + −" at bounding box center [474, 211] width 308 height 268
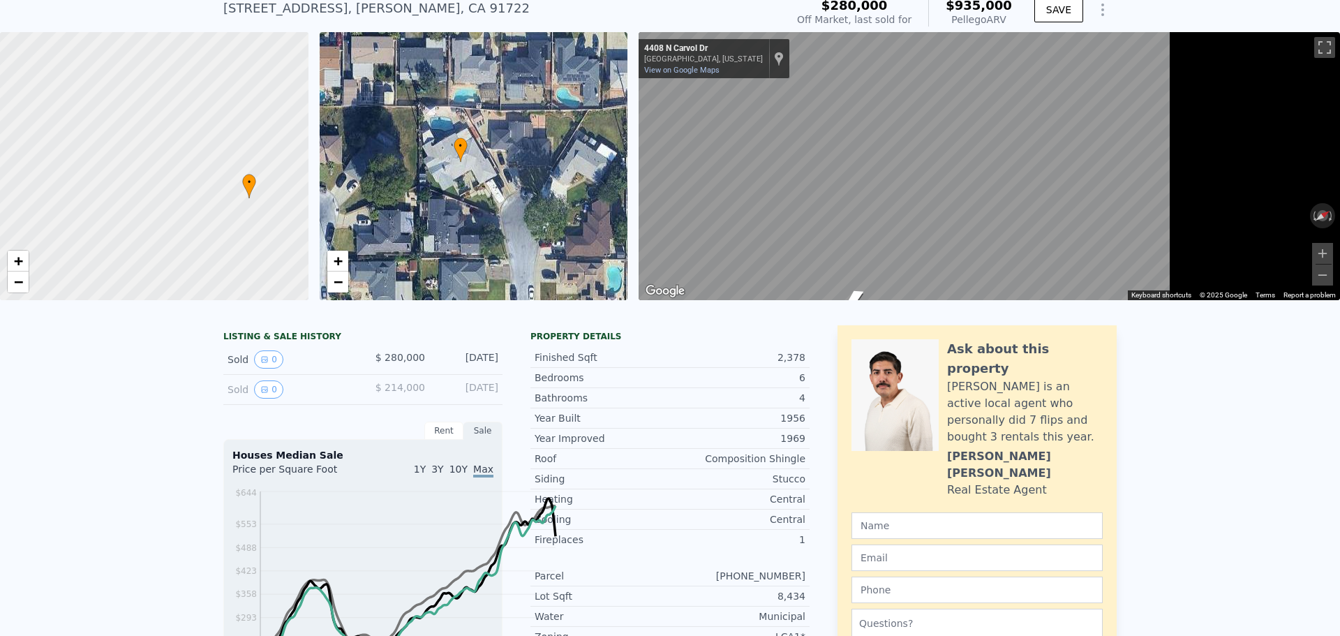
scroll to position [117, 0]
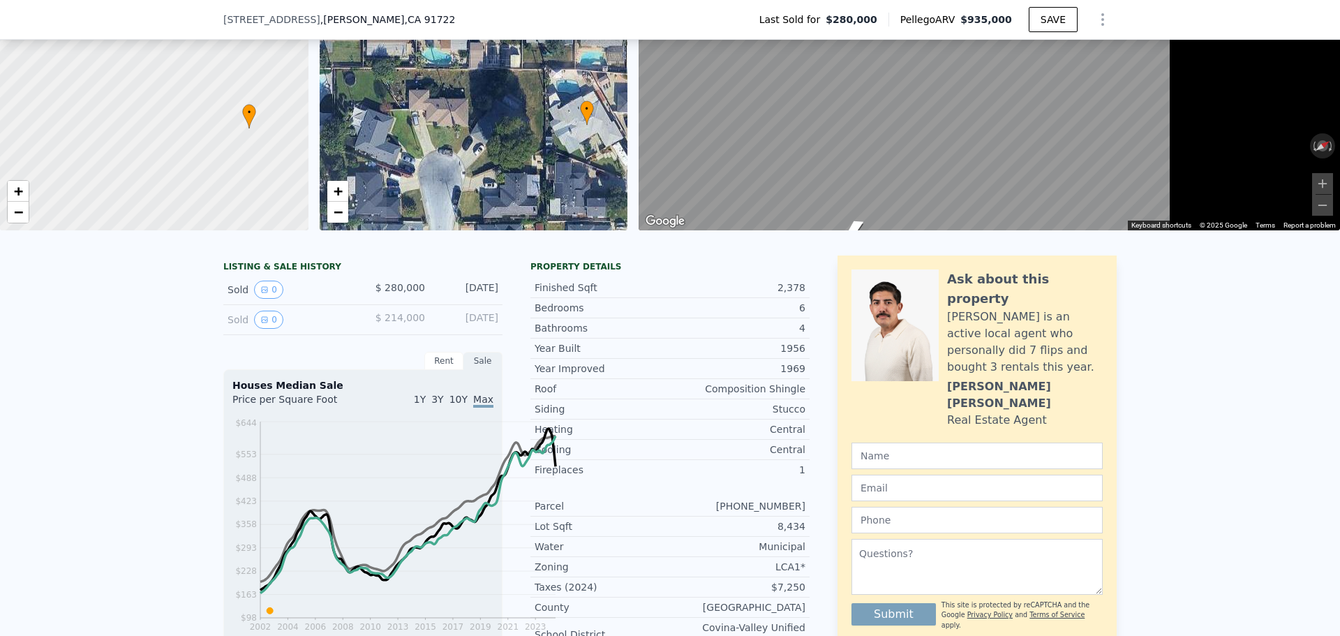
drag, startPoint x: 641, startPoint y: 189, endPoint x: 767, endPoint y: 222, distance: 130.5
click at [628, 222] on div "• + −" at bounding box center [474, 96] width 308 height 268
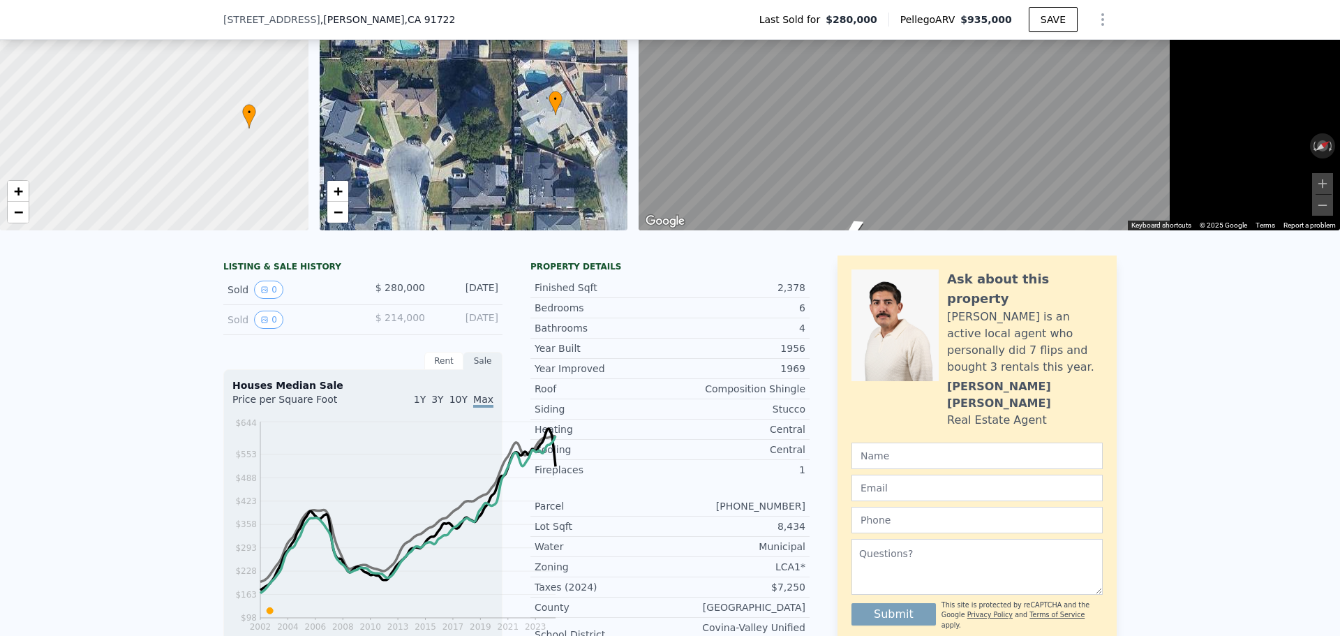
drag, startPoint x: 639, startPoint y: 211, endPoint x: 608, endPoint y: 201, distance: 32.9
click at [608, 201] on div "• + −" at bounding box center [474, 96] width 308 height 268
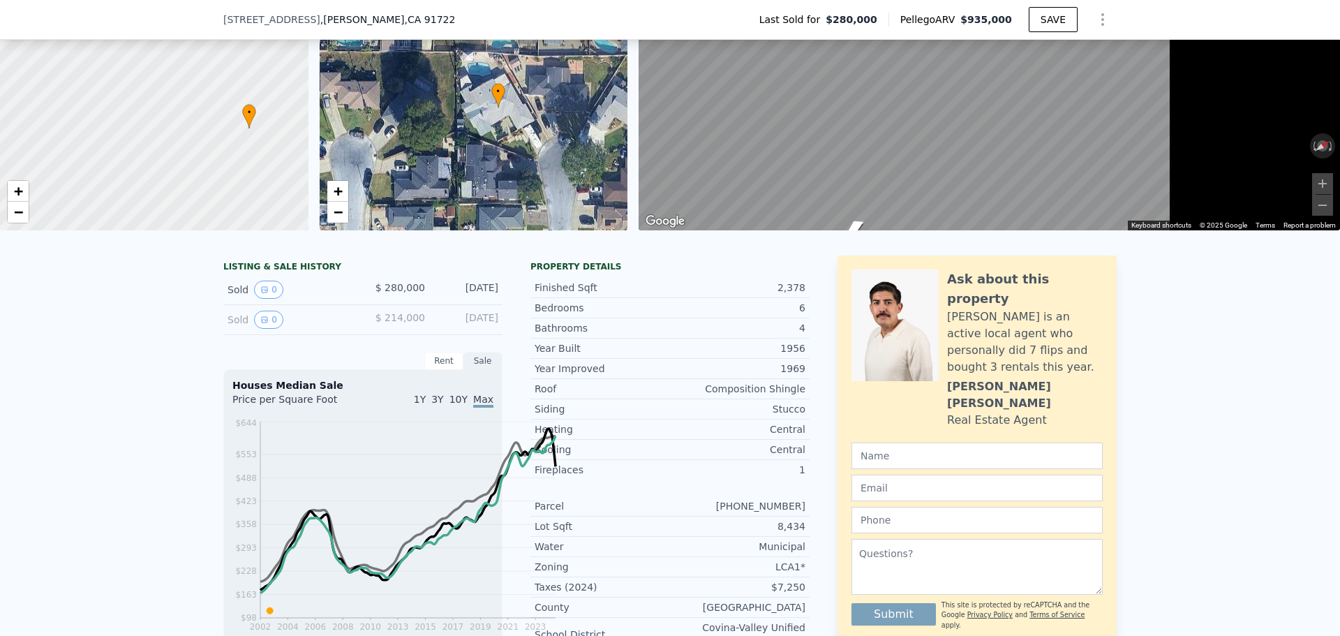
drag, startPoint x: 710, startPoint y: 161, endPoint x: 655, endPoint y: 154, distance: 56.3
click at [628, 154] on div "• + −" at bounding box center [474, 96] width 308 height 268
